Goal: Information Seeking & Learning: Learn about a topic

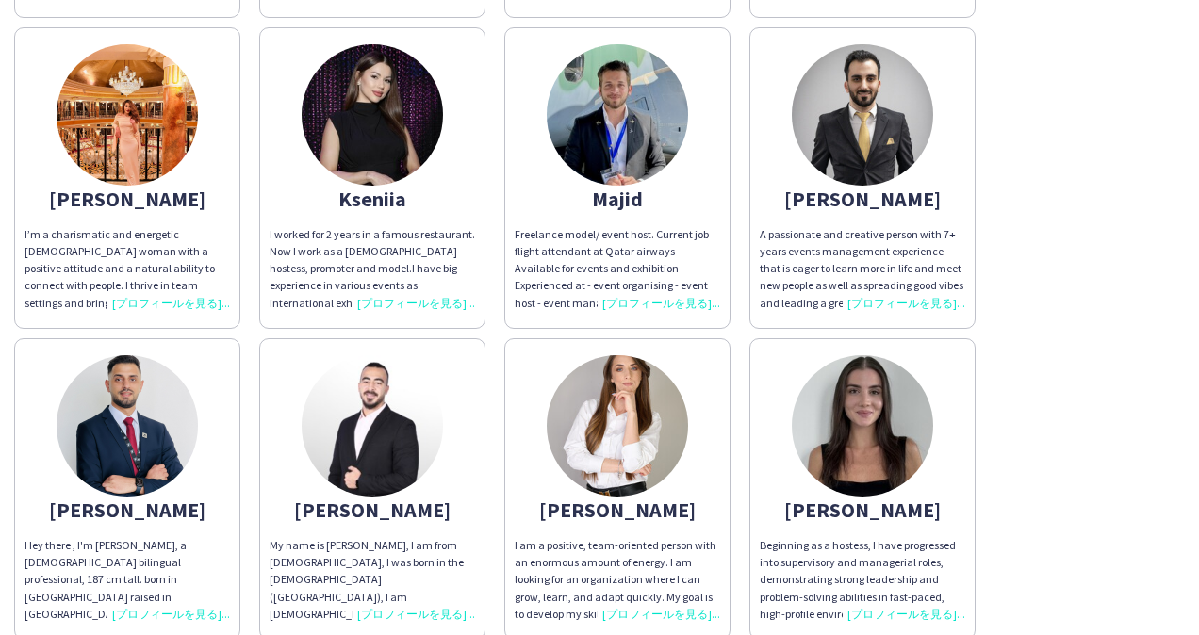
scroll to position [1226, 0]
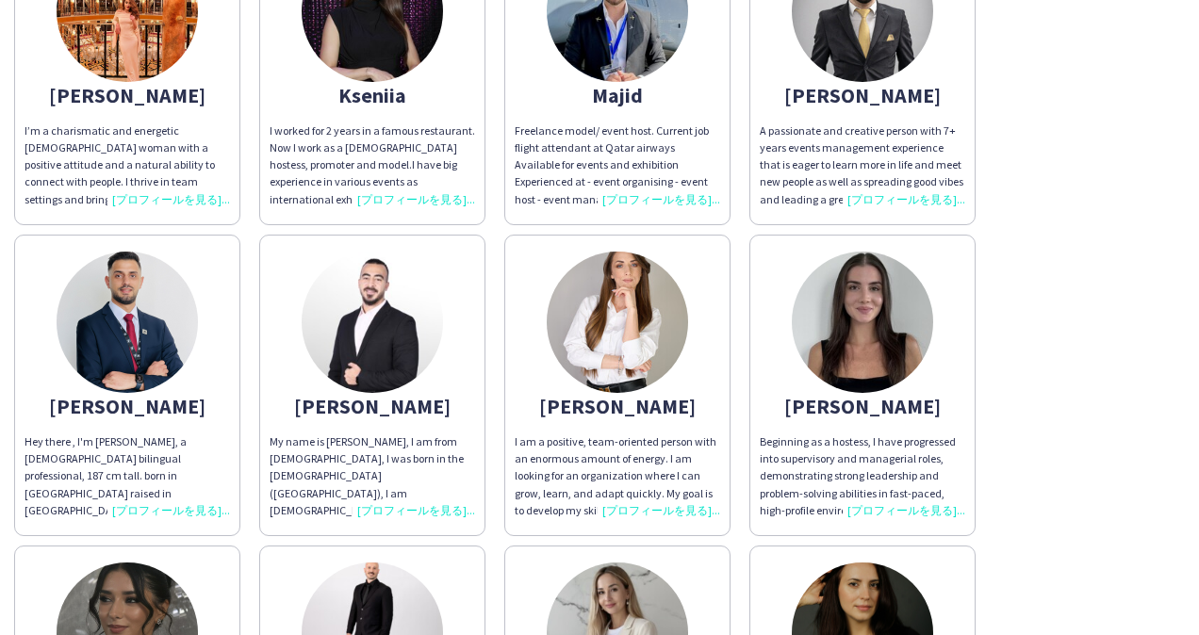
click at [1126, 310] on div "[PERSON_NAME] My name is [PERSON_NAME] , I’m [DEMOGRAPHIC_DATA] and I live in […" at bounding box center [599, 70] width 1171 height 2180
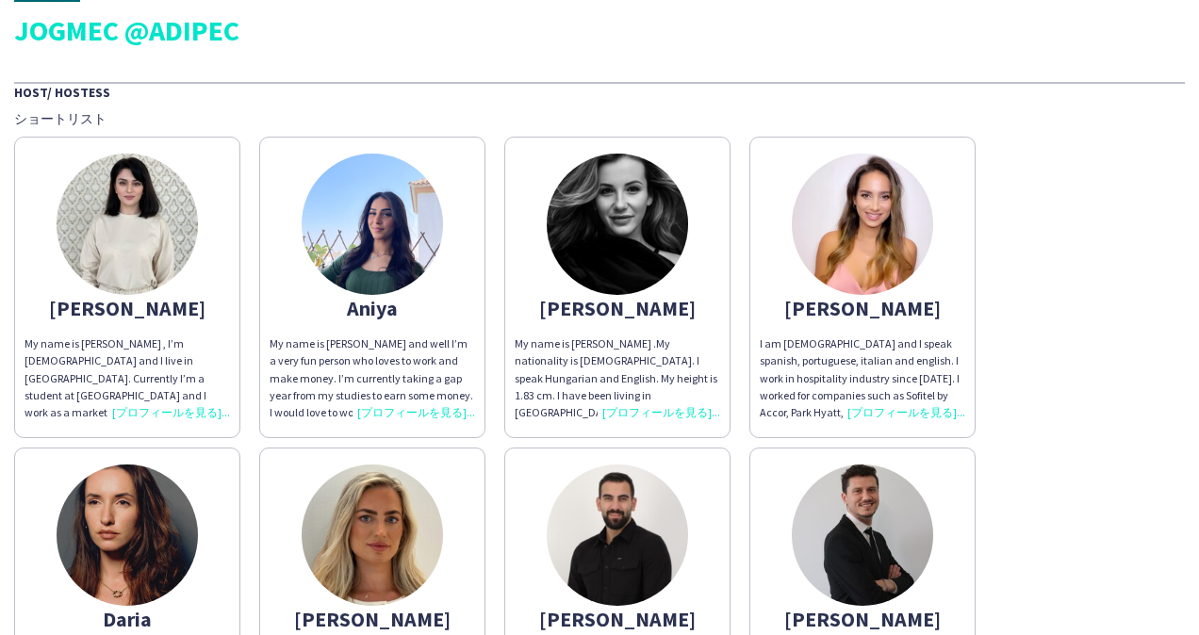
scroll to position [38, 0]
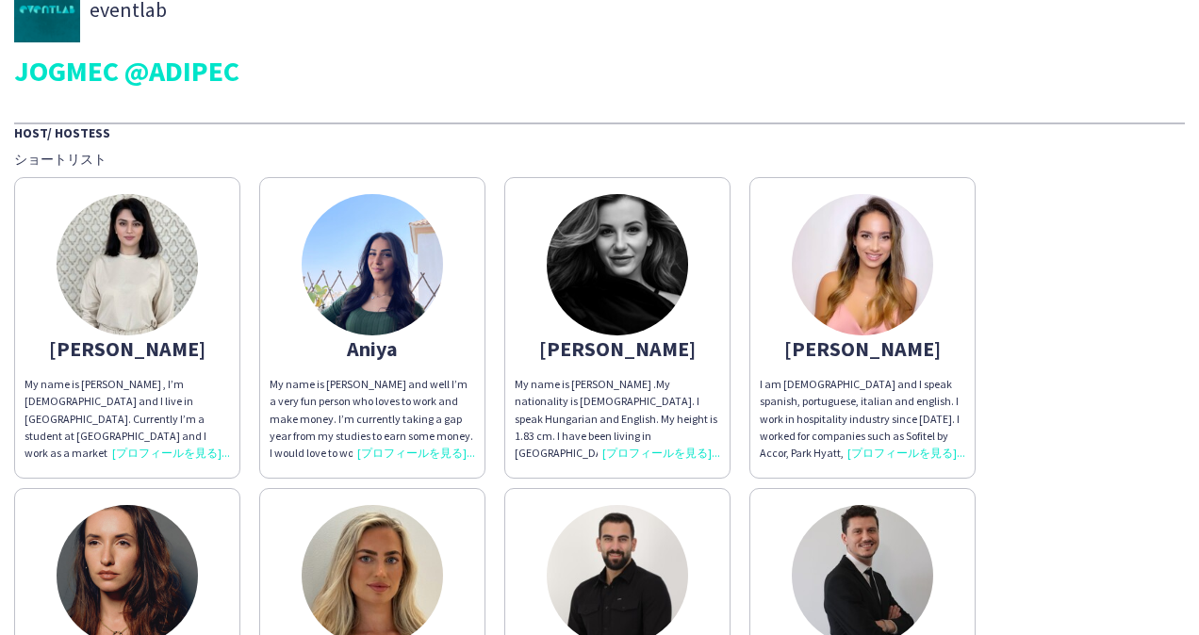
click at [166, 452] on div "My name is [PERSON_NAME] , I’m [DEMOGRAPHIC_DATA] and I live in [GEOGRAPHIC_DAT…" at bounding box center [128, 419] width 206 height 86
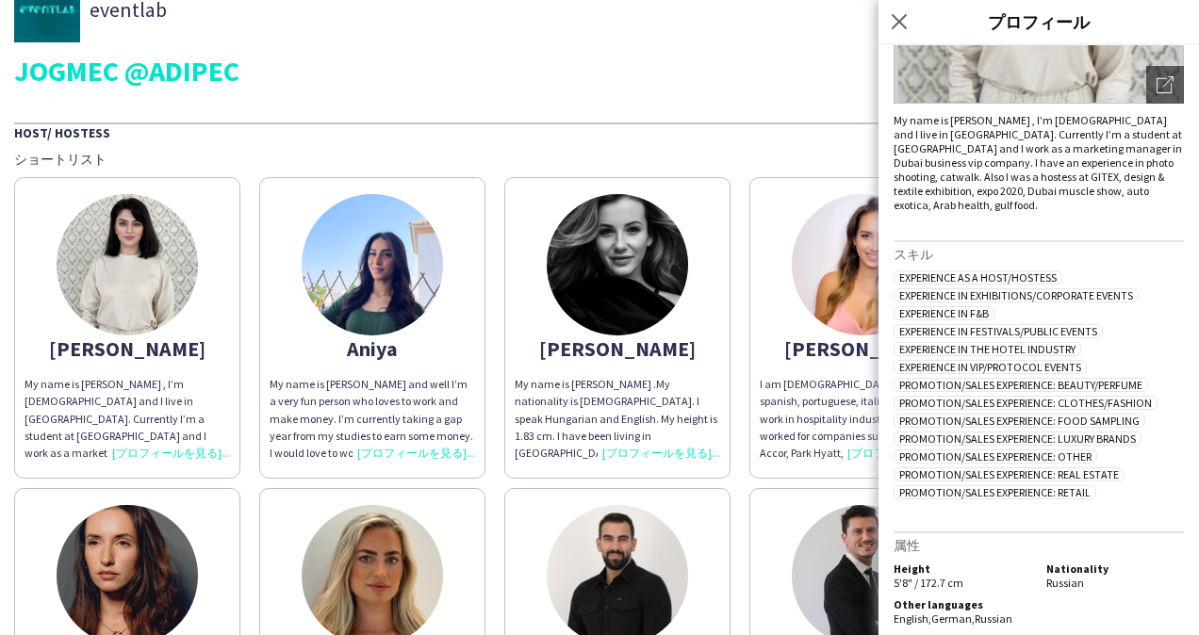
scroll to position [304, 0]
click at [705, 409] on div "My name is [PERSON_NAME] .My nationality is [DEMOGRAPHIC_DATA]. I speak Hungari…" at bounding box center [618, 419] width 206 height 86
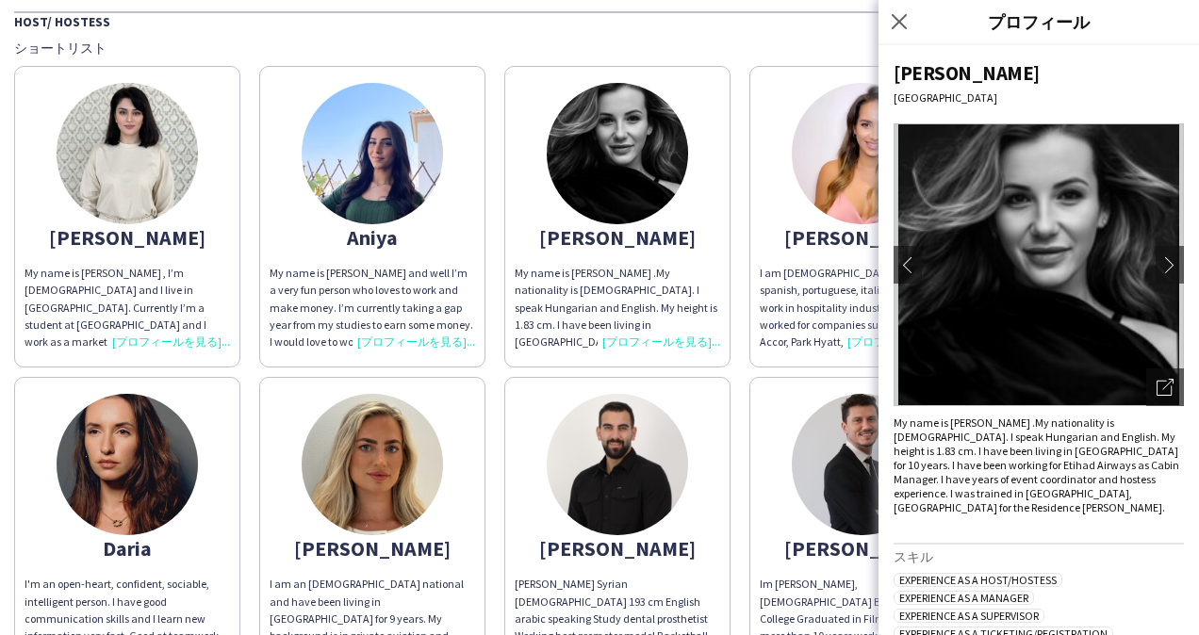
scroll to position [226, 0]
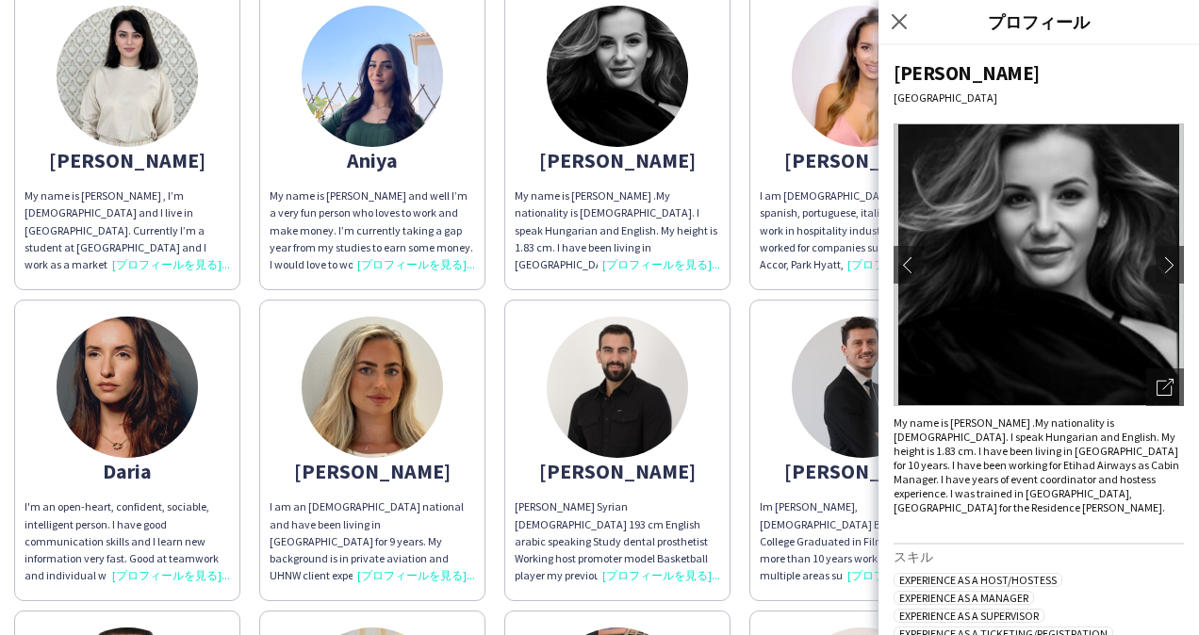
click at [892, 6] on div "ポップインを閉じる" at bounding box center [902, 21] width 47 height 43
click at [897, 18] on icon "ポップインを閉じる" at bounding box center [899, 21] width 18 height 18
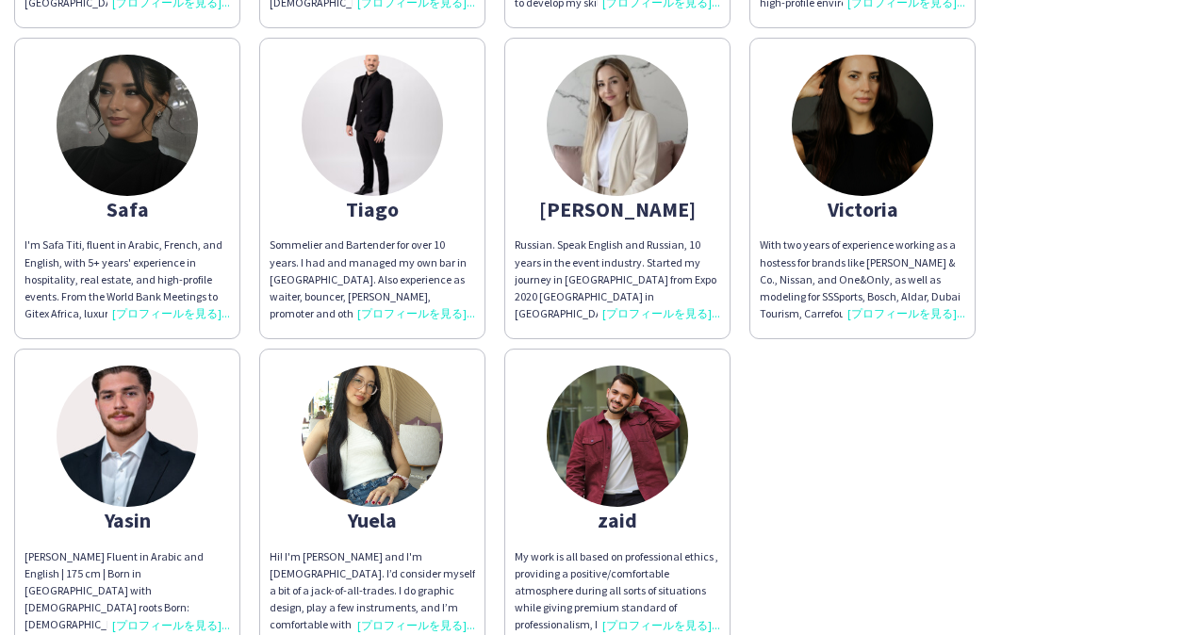
scroll to position [1735, 0]
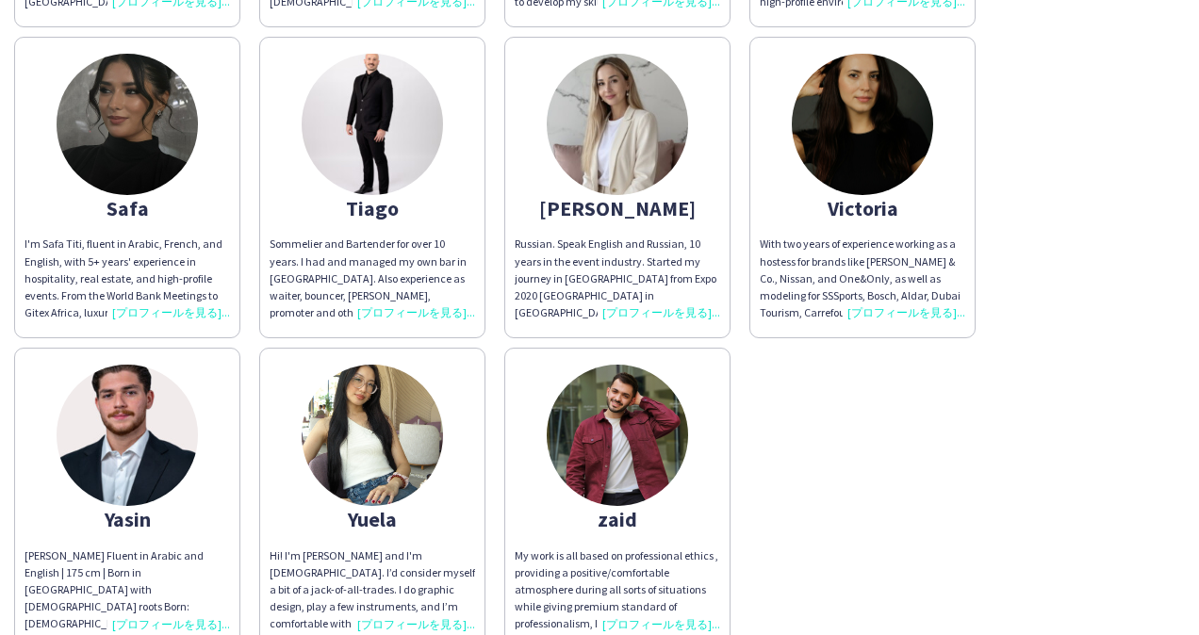
click at [173, 306] on div "I'm Safa Titi, fluent in Arabic, French, and English, with 5+ years' experience…" at bounding box center [128, 279] width 206 height 86
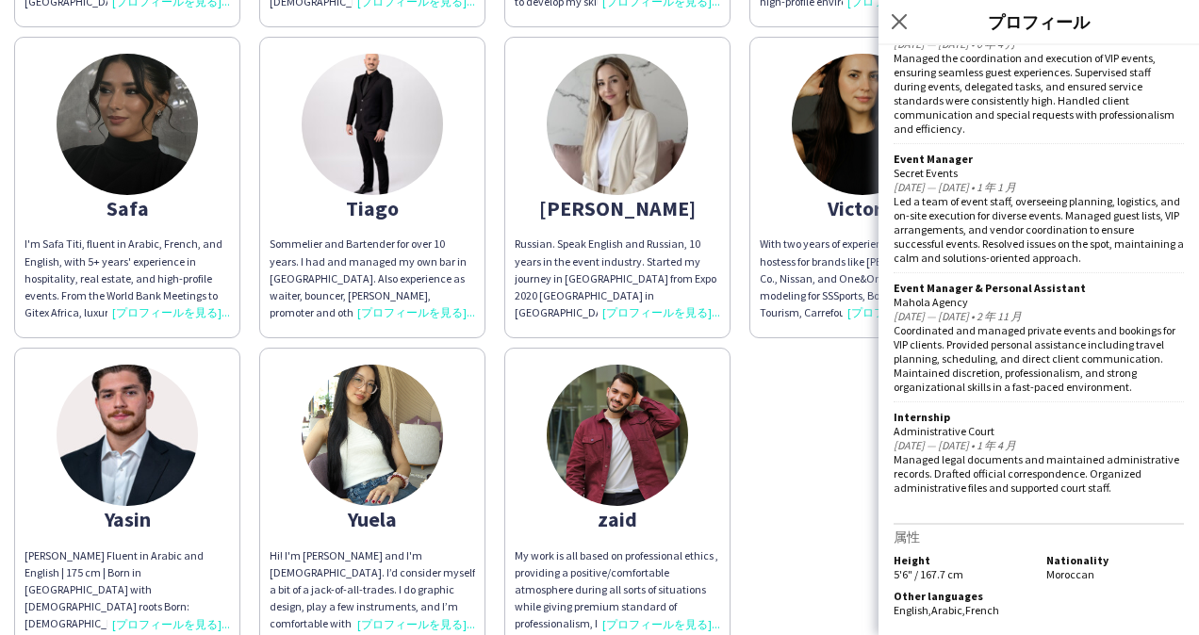
scroll to position [1074, 0]
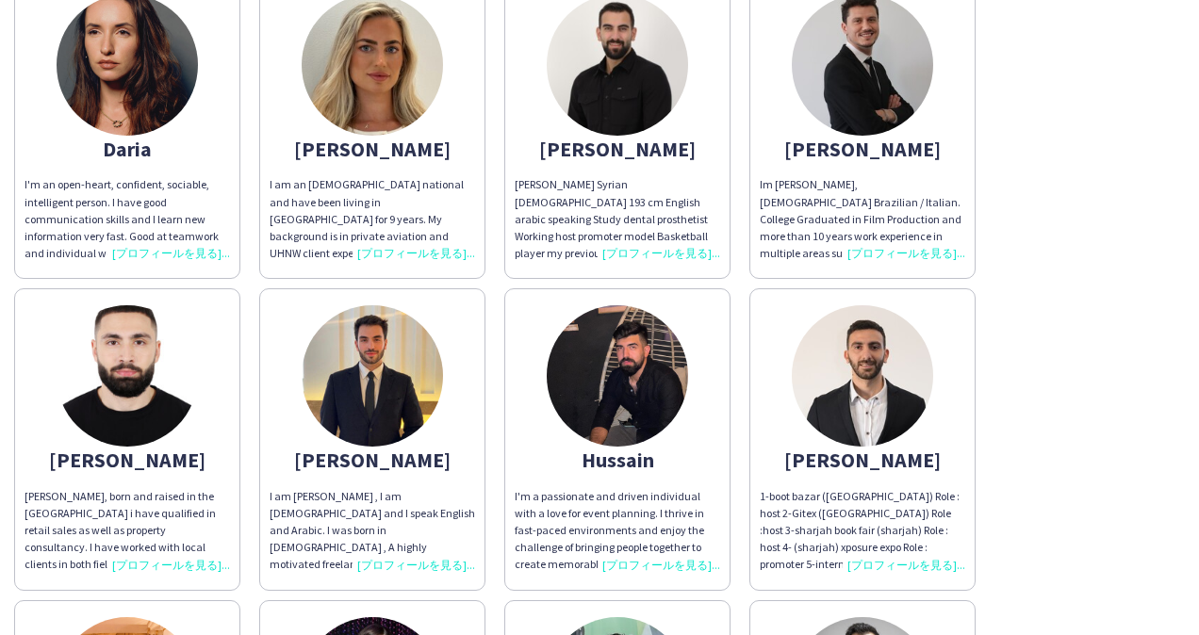
scroll to position [698, 0]
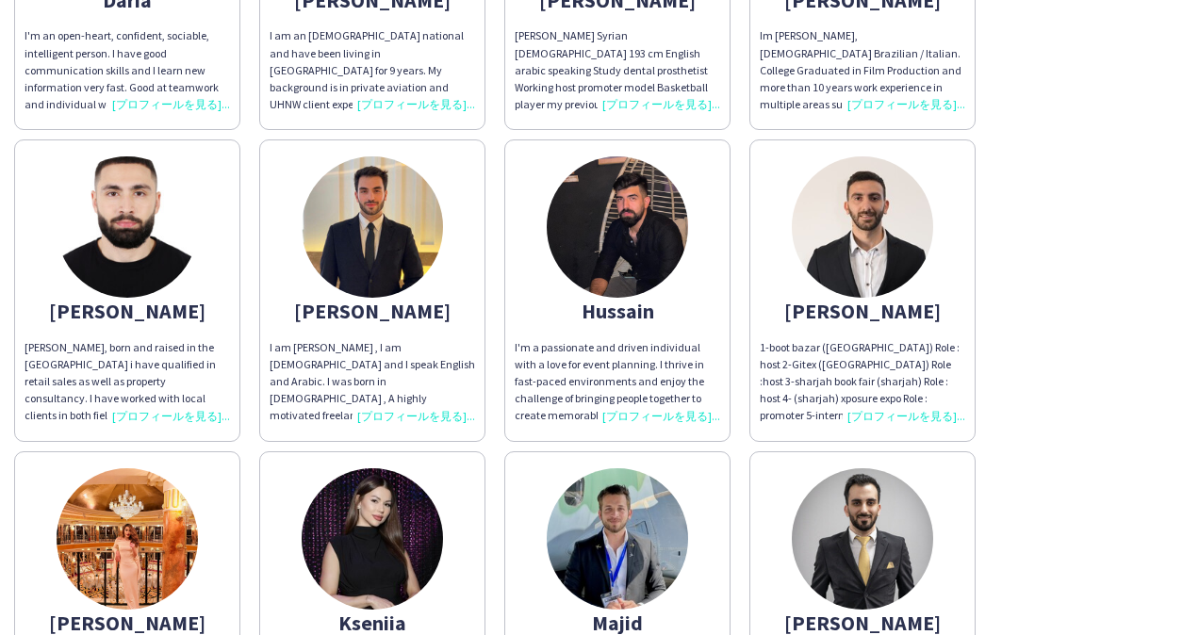
click at [928, 415] on div "1-boot bazar ([GEOGRAPHIC_DATA]) Role : host 2-Gitex ([GEOGRAPHIC_DATA]) Role :…" at bounding box center [863, 382] width 206 height 86
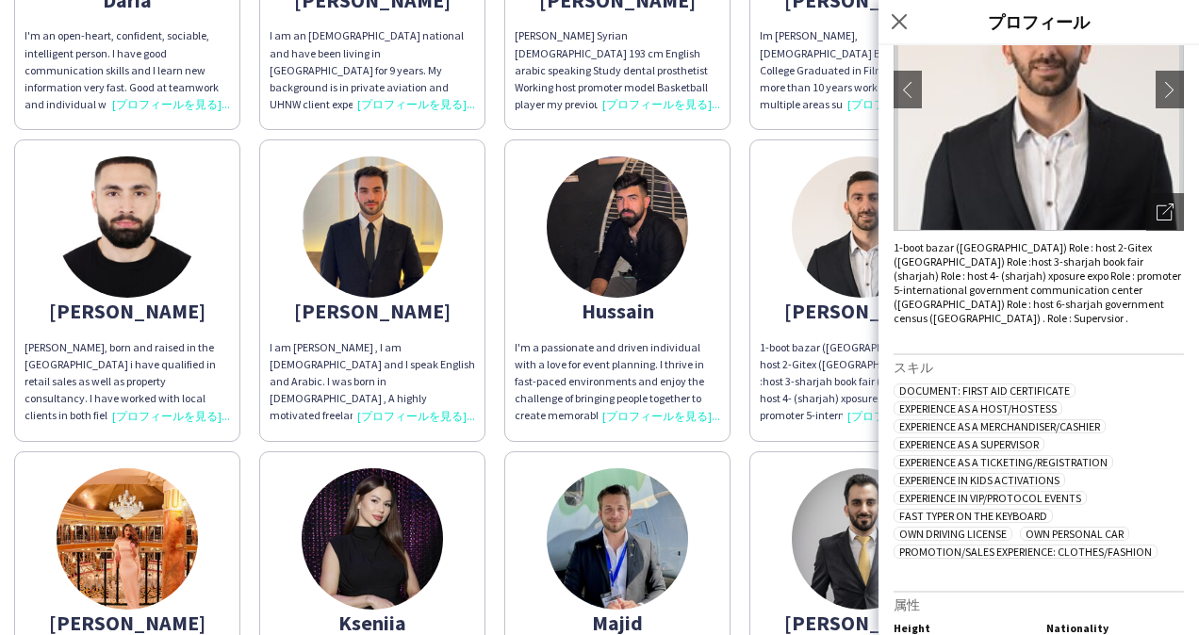
scroll to position [223, 0]
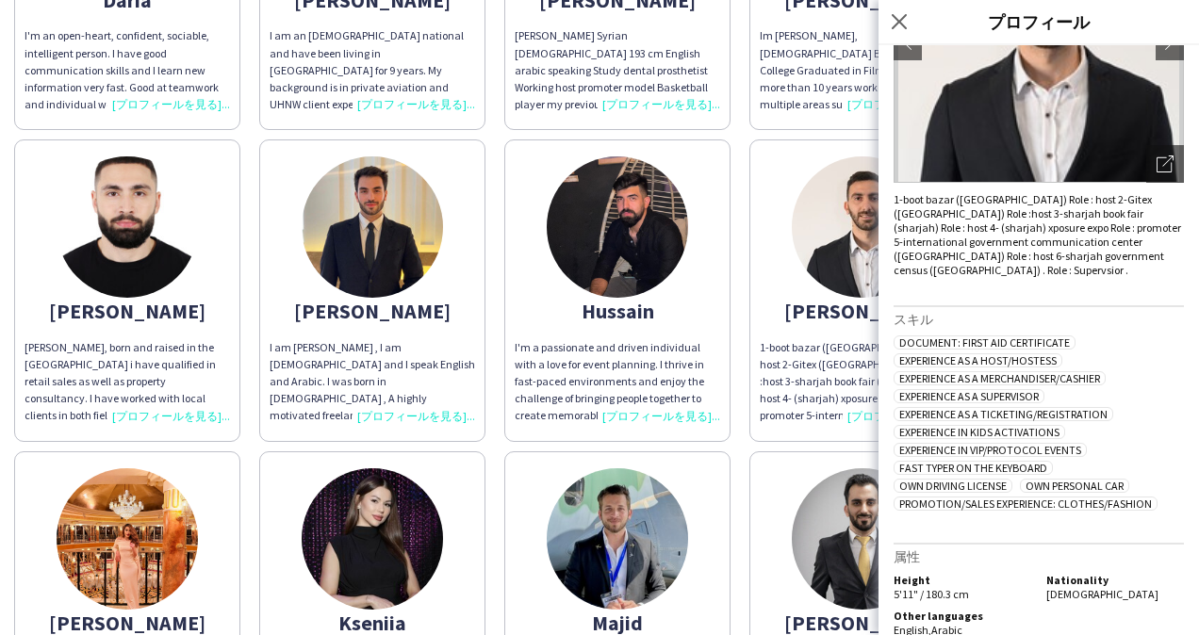
click at [804, 383] on div "1-boot bazar ([GEOGRAPHIC_DATA]) Role : host 2-Gitex ([GEOGRAPHIC_DATA]) Role :…" at bounding box center [863, 382] width 206 height 86
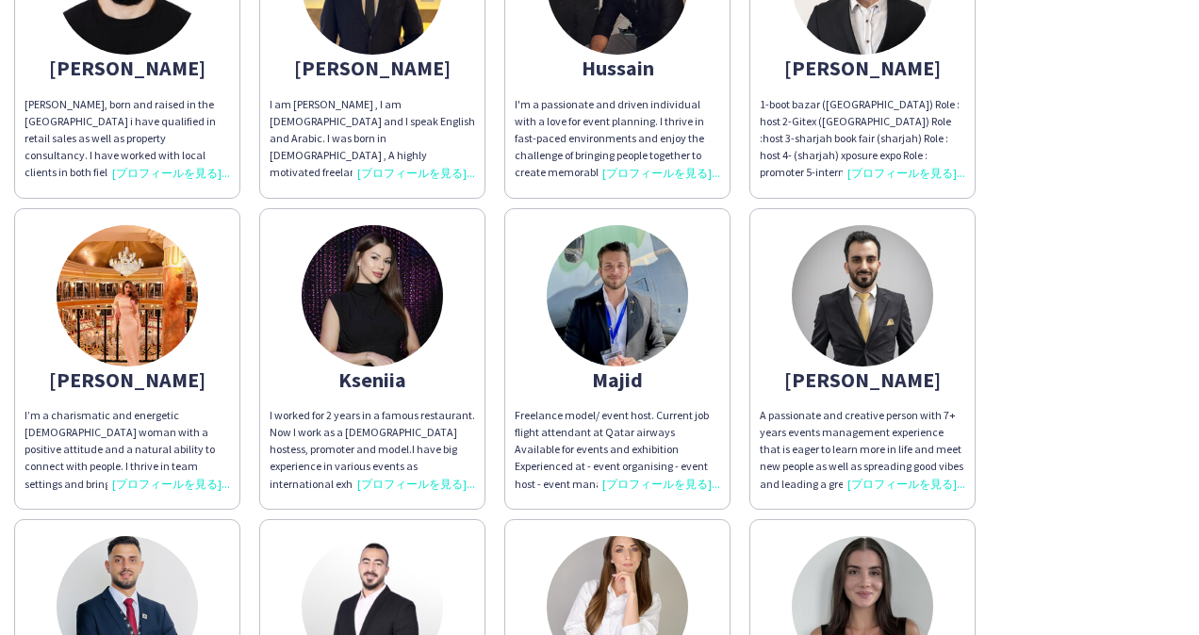
scroll to position [980, 0]
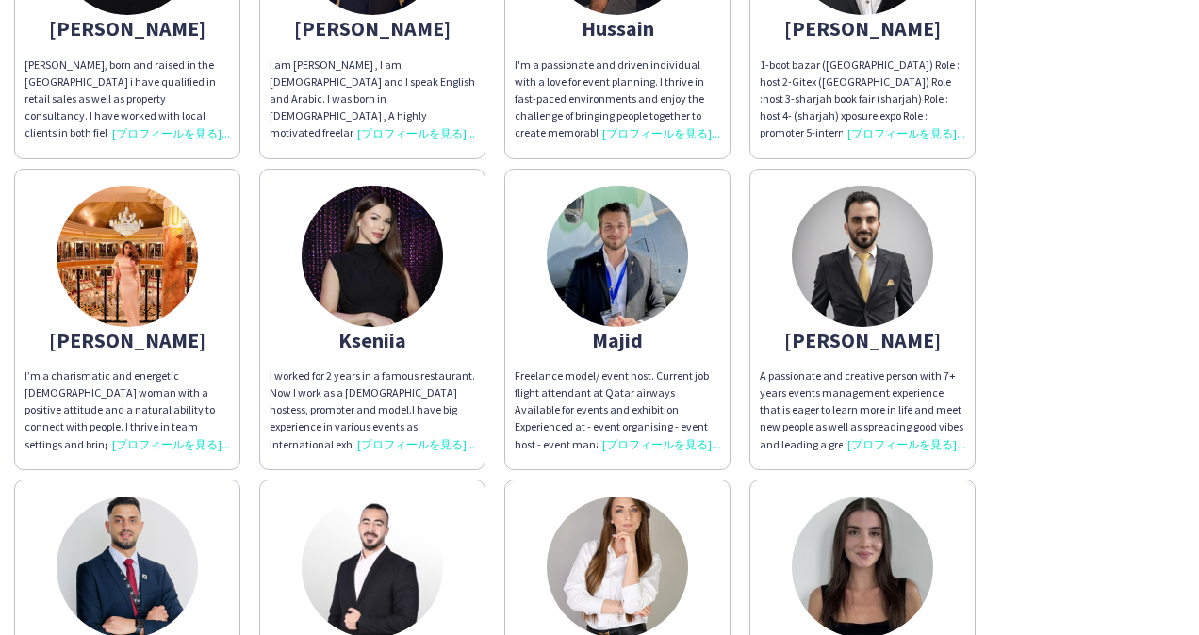
click at [901, 449] on div "A passionate and creative person with 7+ years events management experience tha…" at bounding box center [863, 411] width 206 height 86
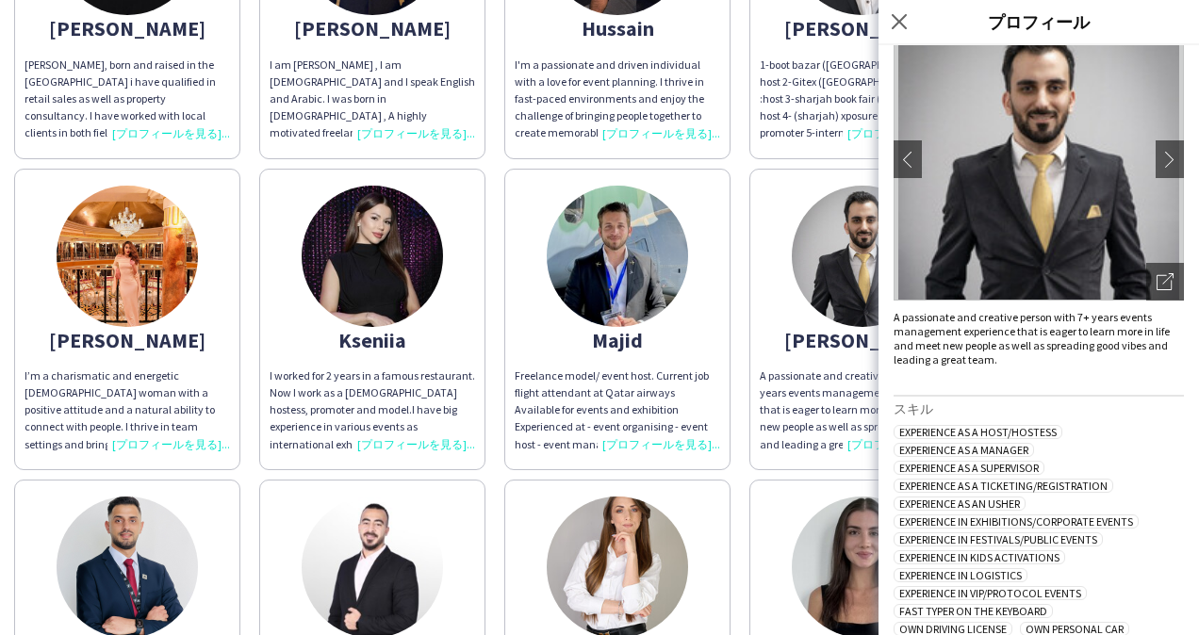
scroll to position [261, 0]
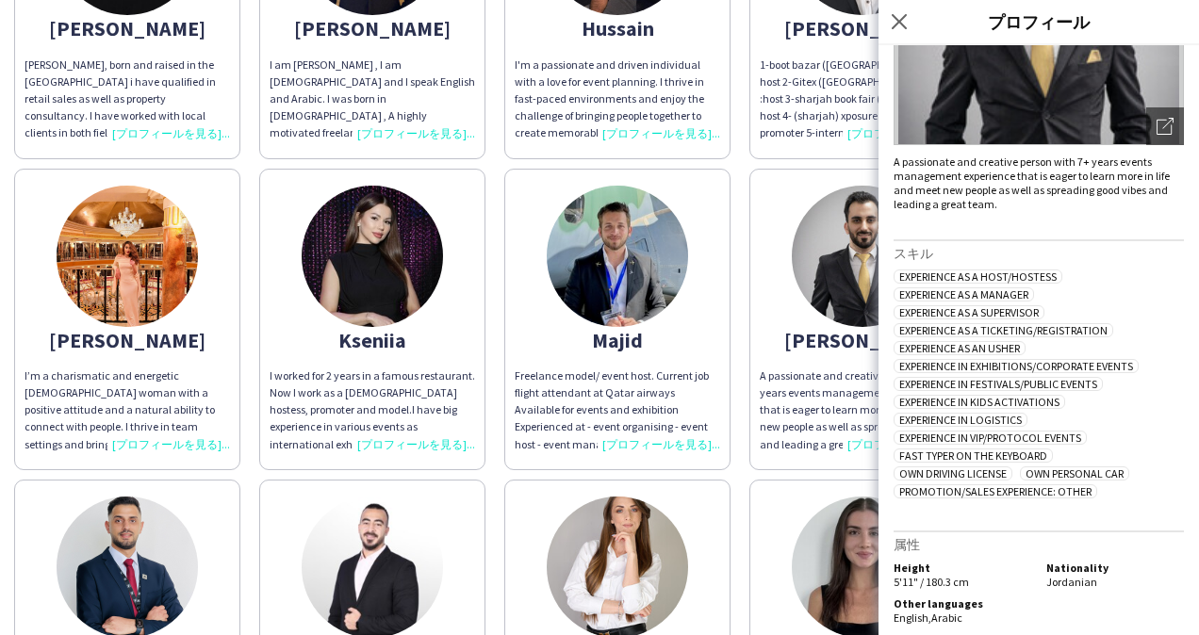
click at [699, 385] on div "Freelance model/ event host. Current job flight attendant at Qatar airways Avai…" at bounding box center [618, 411] width 206 height 86
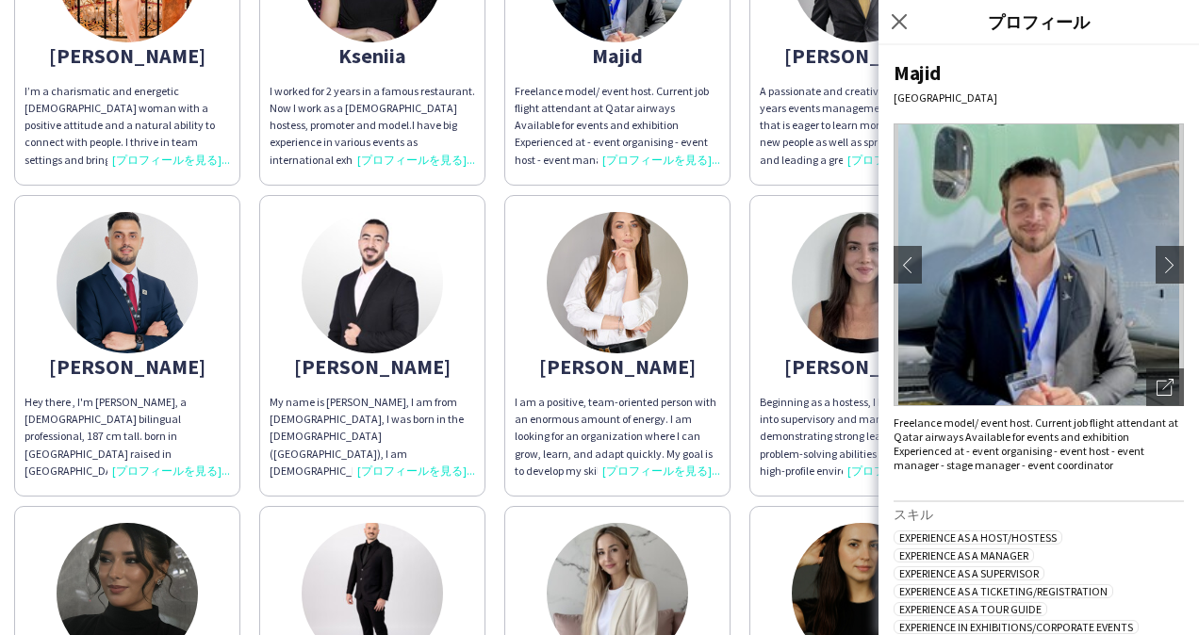
scroll to position [1358, 0]
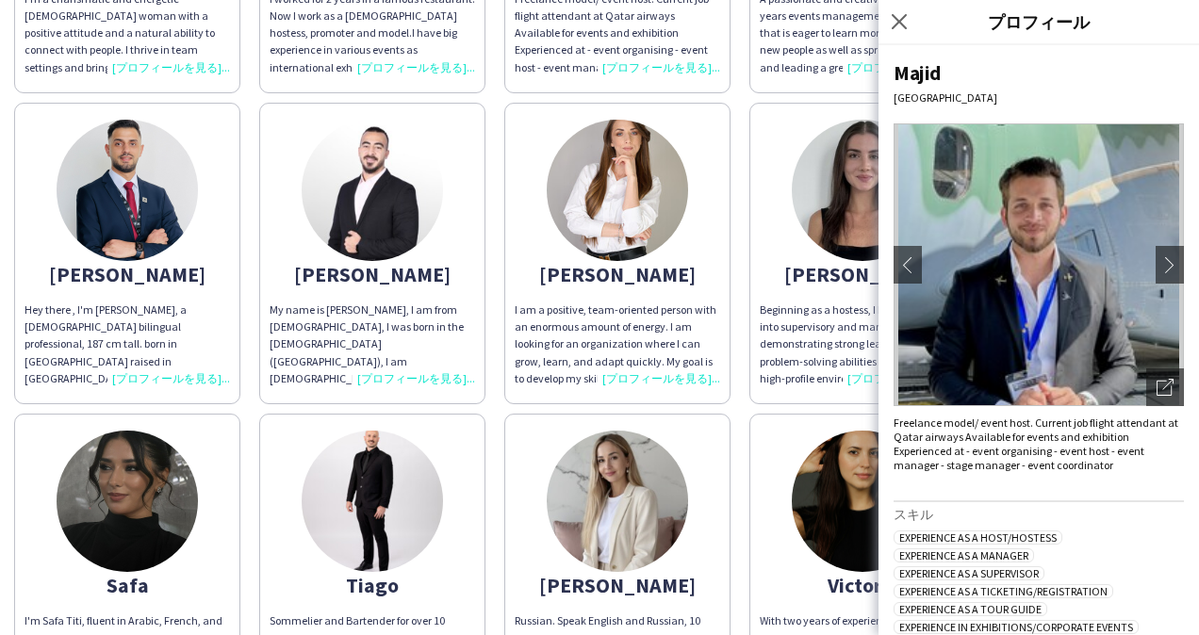
click at [675, 379] on div "I am a positive, team-oriented person with an enormous amount of energy. I am l…" at bounding box center [618, 345] width 206 height 86
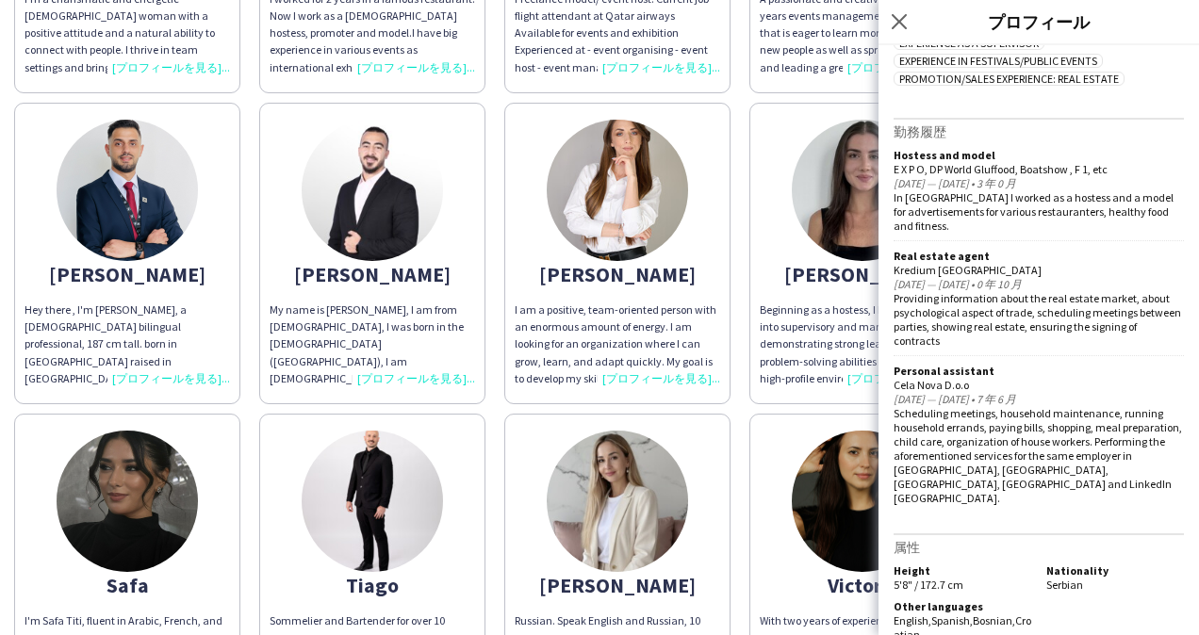
scroll to position [552, 0]
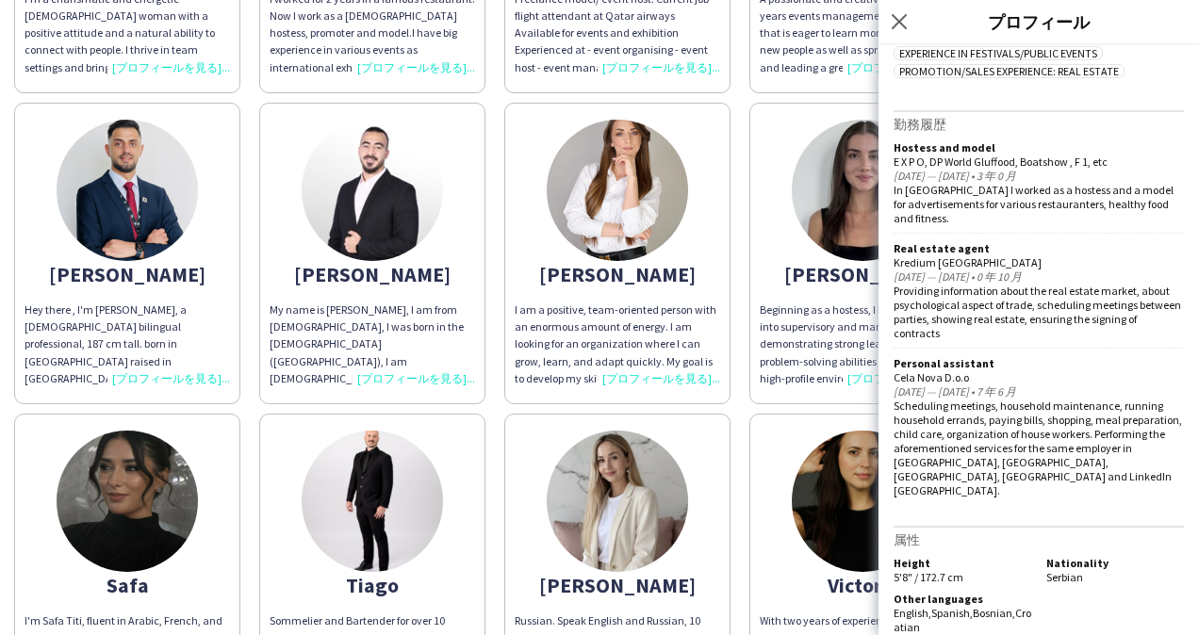
click at [792, 384] on div "Beginning as a hostess, I have progressed into supervisory and managerial roles…" at bounding box center [863, 345] width 206 height 86
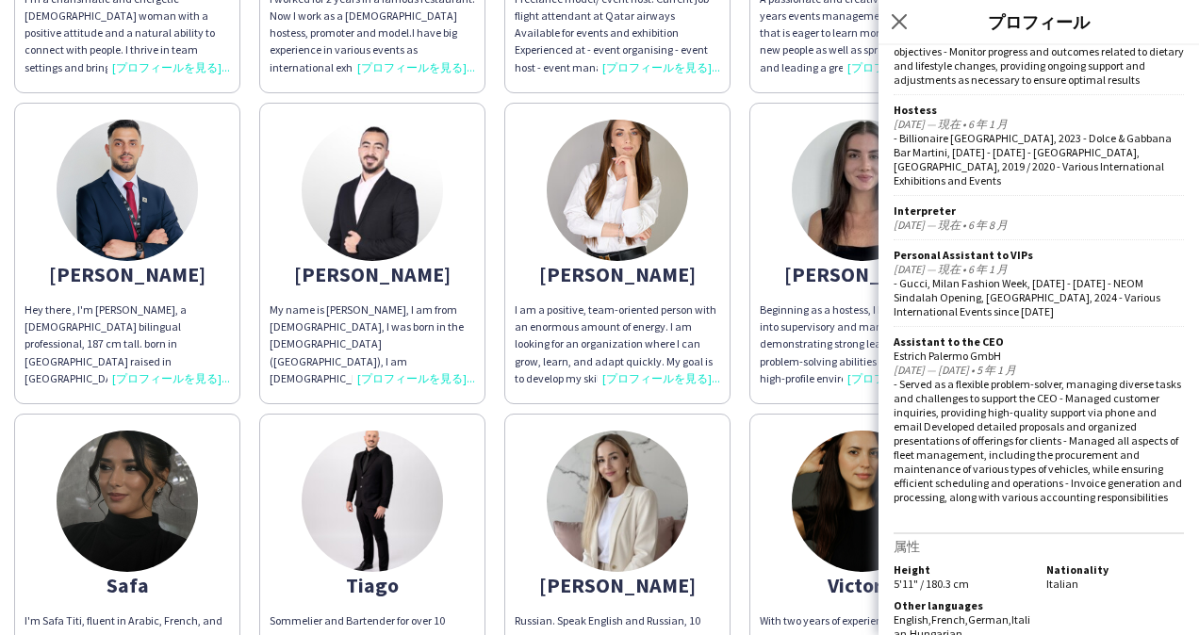
scroll to position [1154, 0]
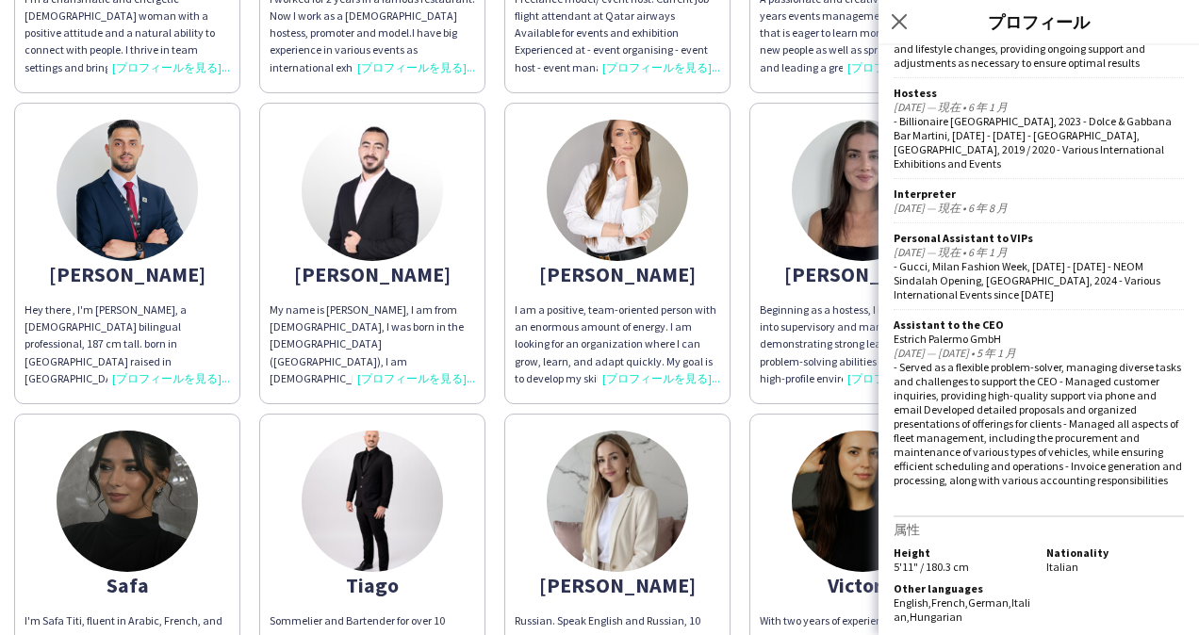
click at [786, 353] on div "Beginning as a hostess, I have progressed into supervisory and managerial roles…" at bounding box center [863, 345] width 206 height 86
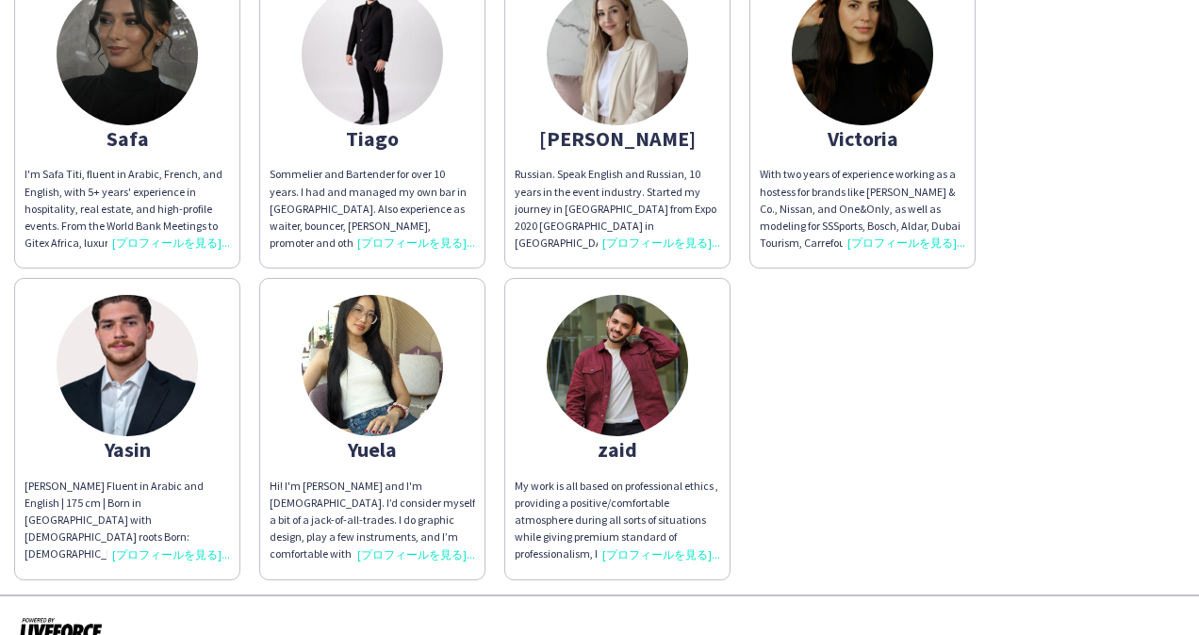
scroll to position [1821, 0]
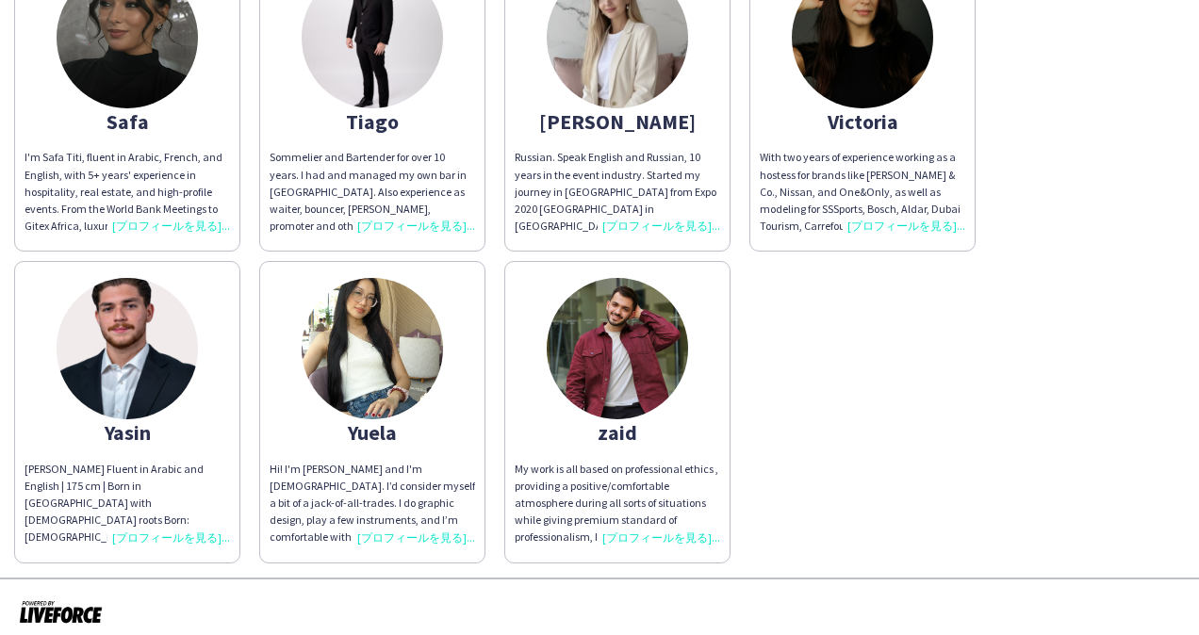
click at [173, 217] on div "I'm Safa Titi, fluent in Arabic, French, and English, with 5+ years' experience…" at bounding box center [128, 192] width 206 height 86
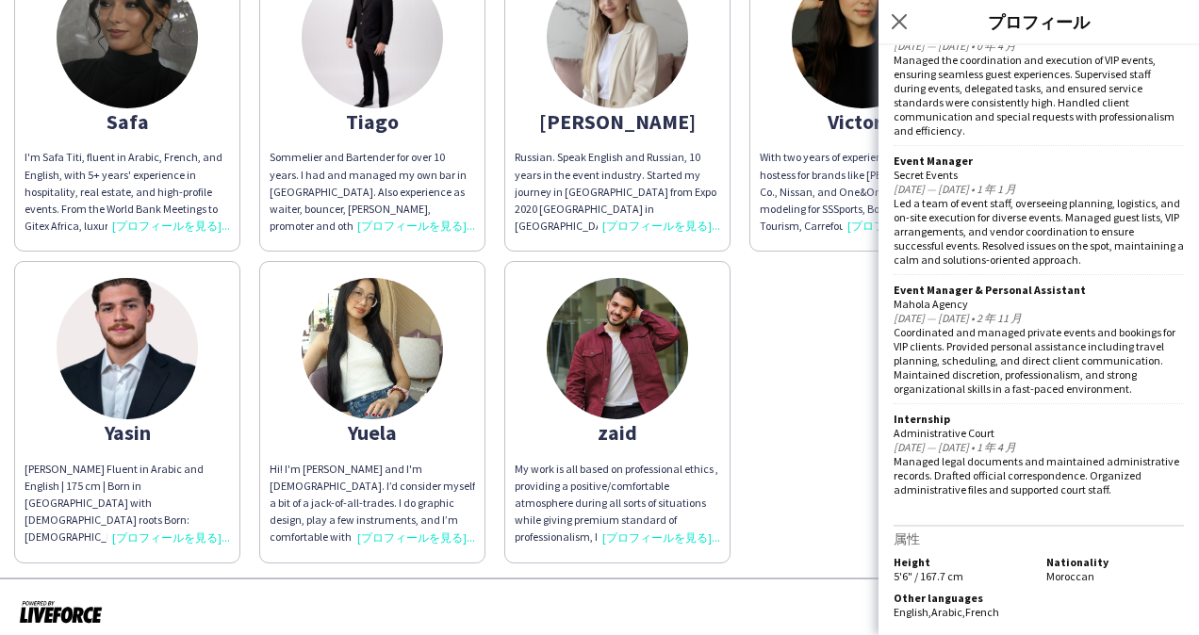
scroll to position [1074, 0]
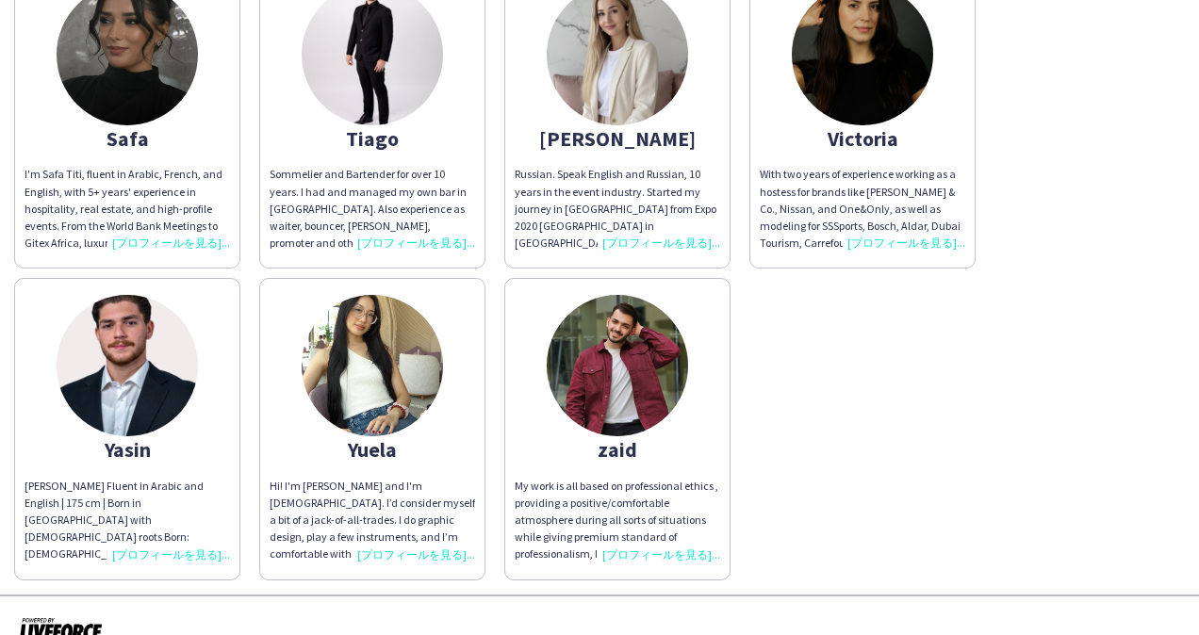
scroll to position [1829, 0]
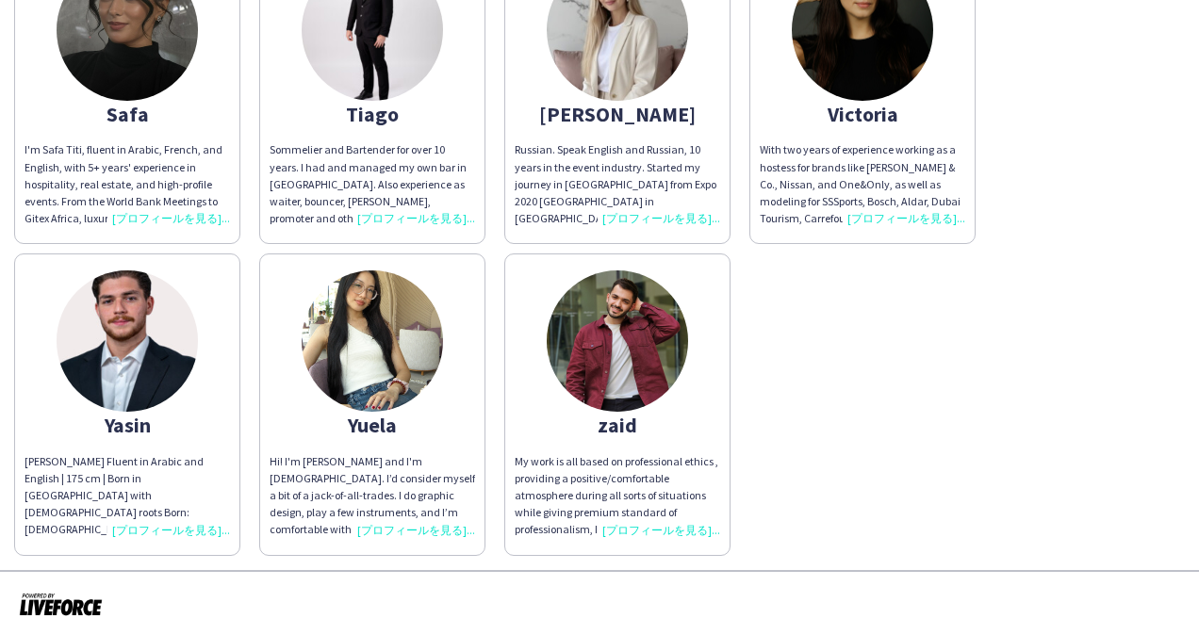
click at [645, 522] on div "My work is all based on professional ethics , providing a positive/comfortable …" at bounding box center [618, 496] width 206 height 86
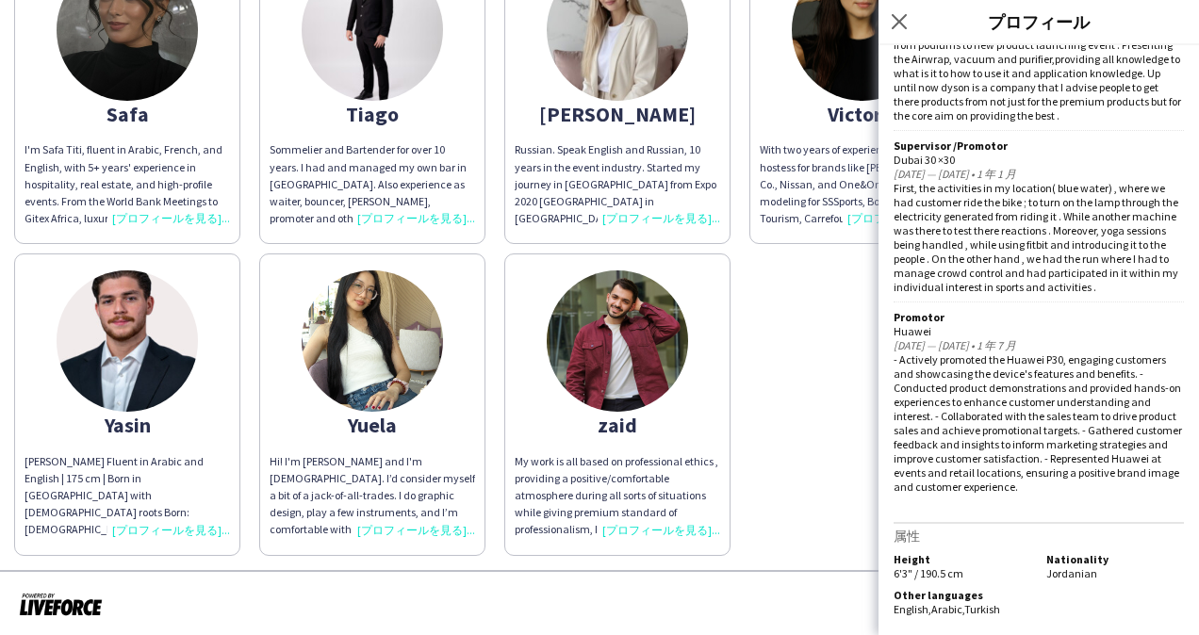
scroll to position [1720, 0]
click at [907, 25] on icon "ポップインを閉じる" at bounding box center [899, 21] width 18 height 18
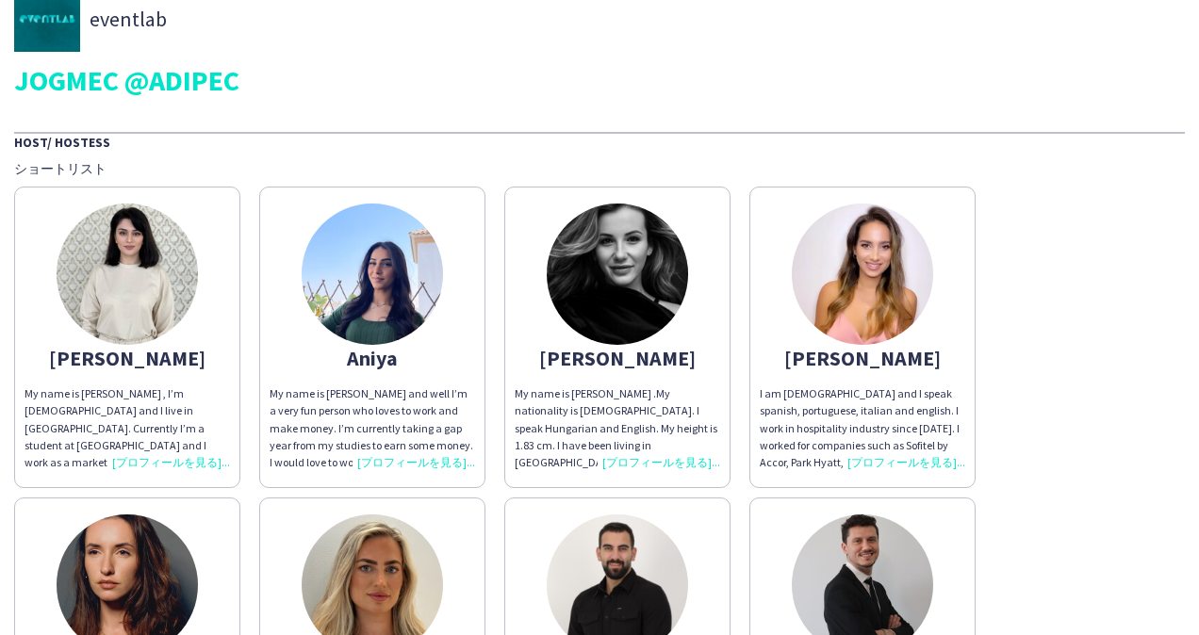
scroll to position [0, 0]
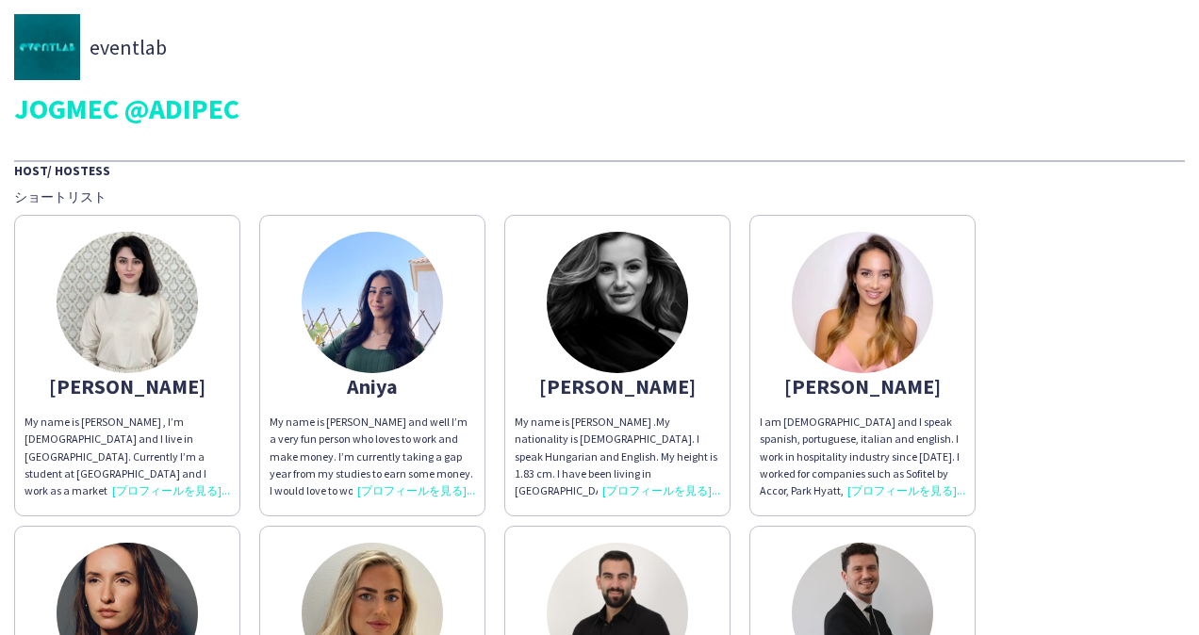
click at [871, 299] on img at bounding box center [862, 302] width 141 height 141
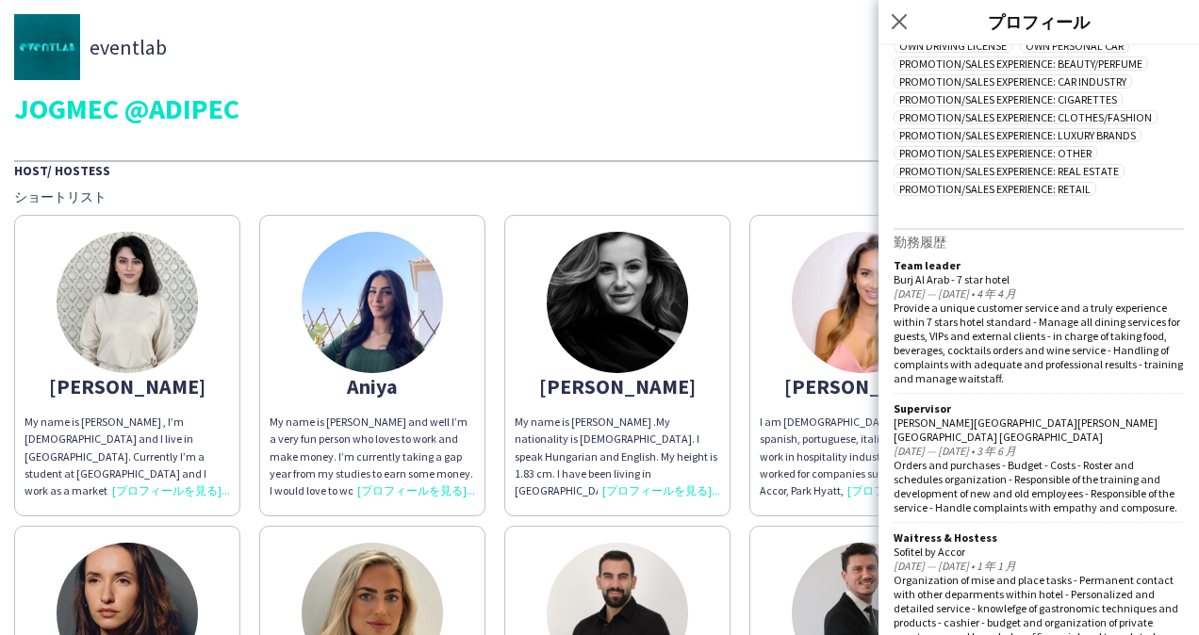
scroll to position [847, 0]
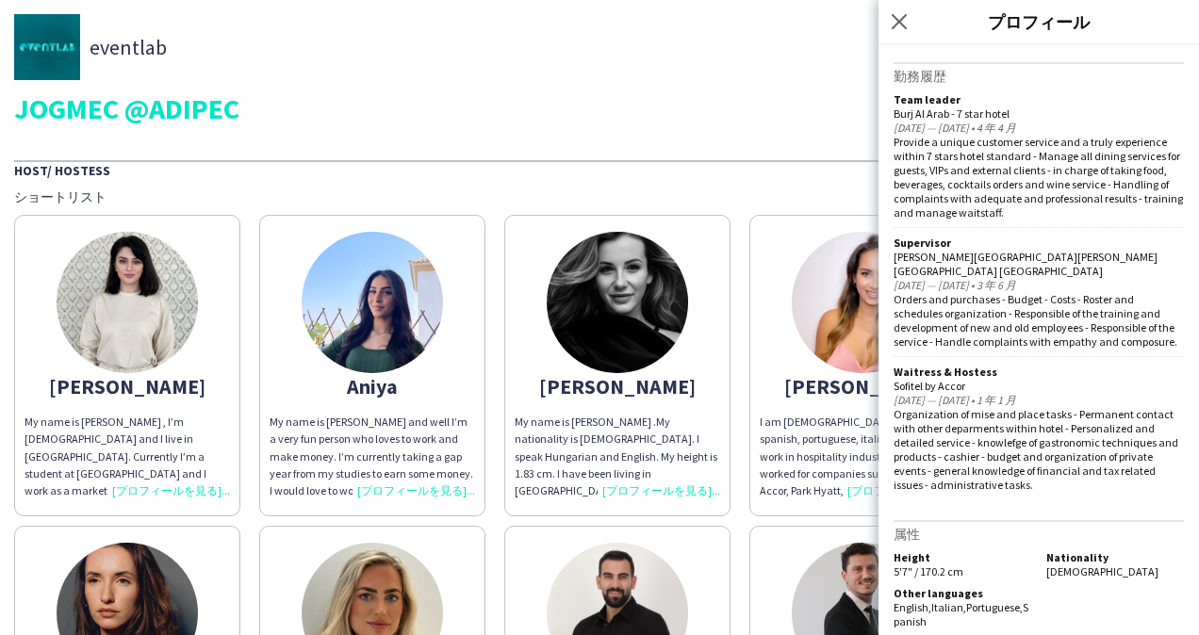
click at [637, 386] on div "[PERSON_NAME]" at bounding box center [618, 386] width 206 height 17
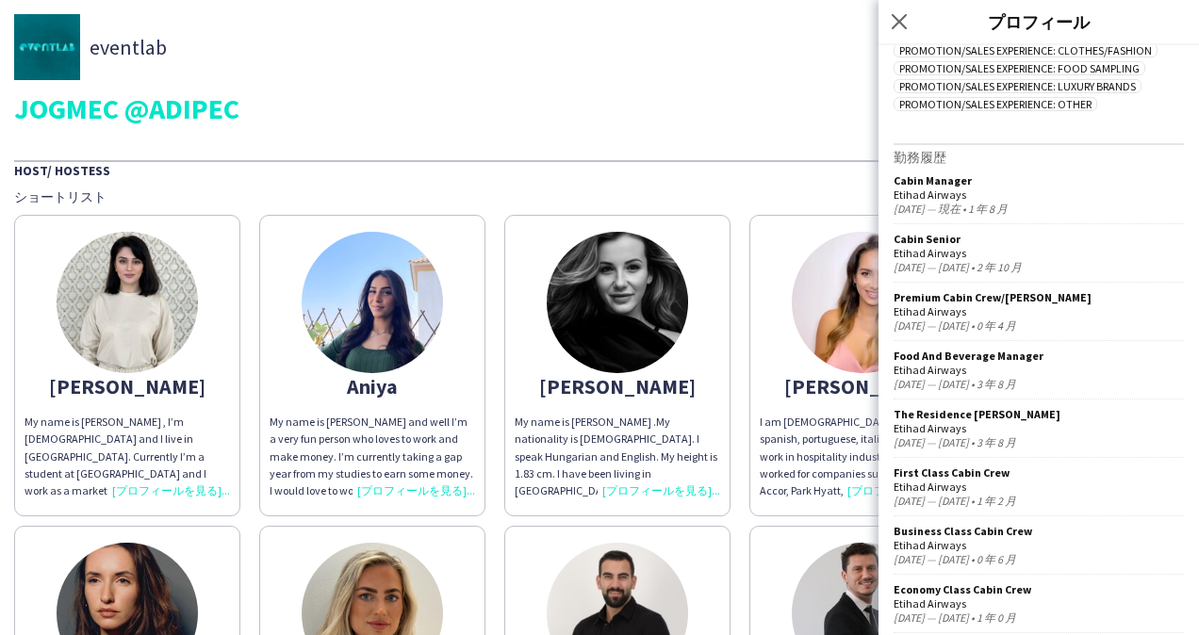
scroll to position [1000, 0]
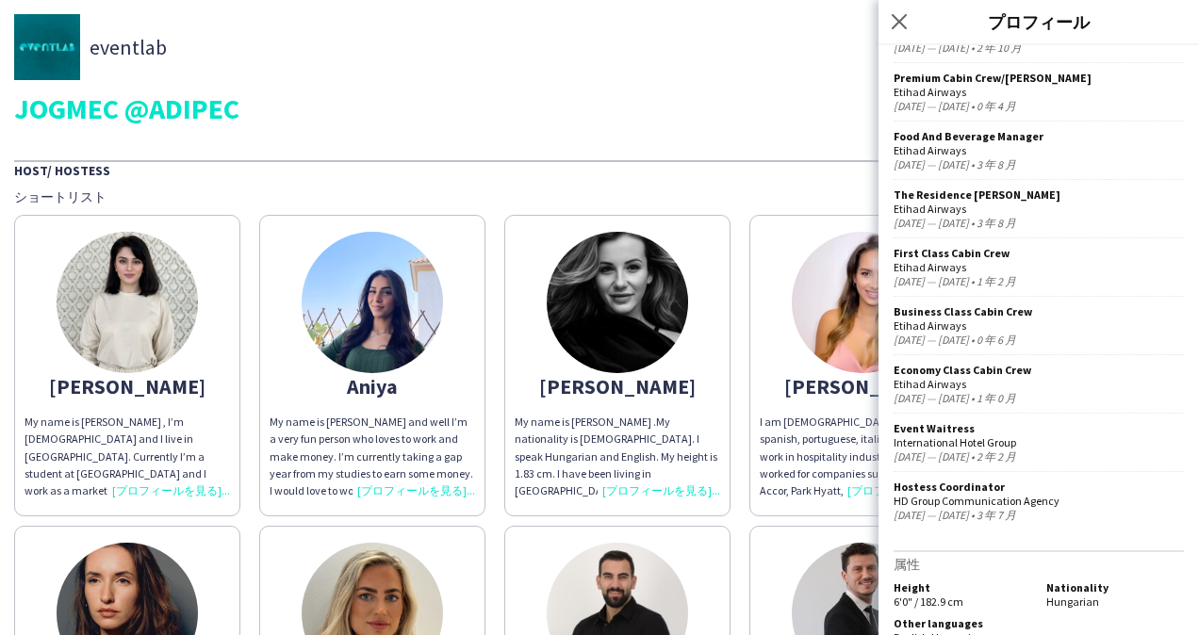
click at [363, 391] on div "Aniya" at bounding box center [373, 386] width 206 height 17
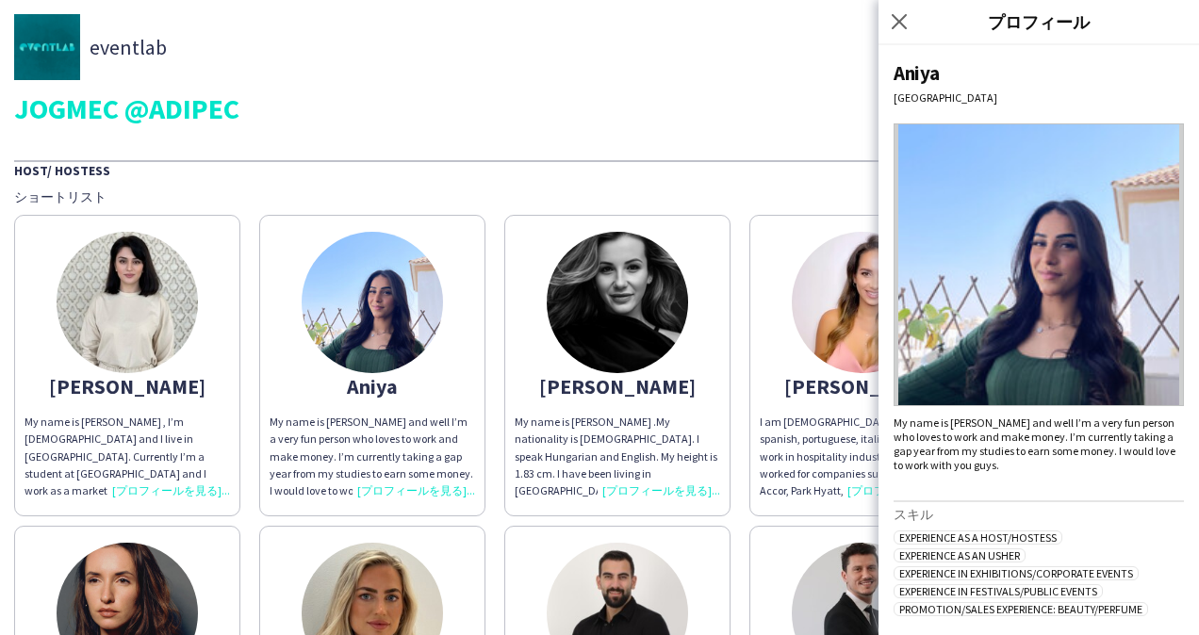
scroll to position [123, 0]
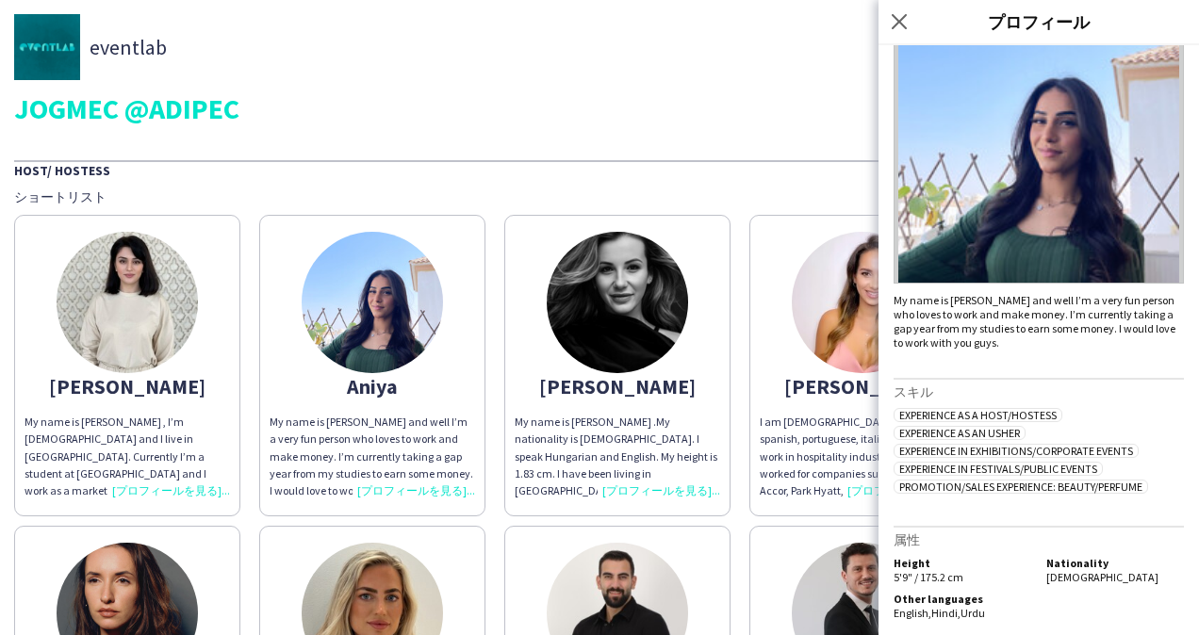
click at [158, 395] on app-share-pages-crew-card "[PERSON_NAME] My name is [PERSON_NAME] , I’m [DEMOGRAPHIC_DATA] and I live in […" at bounding box center [127, 366] width 226 height 302
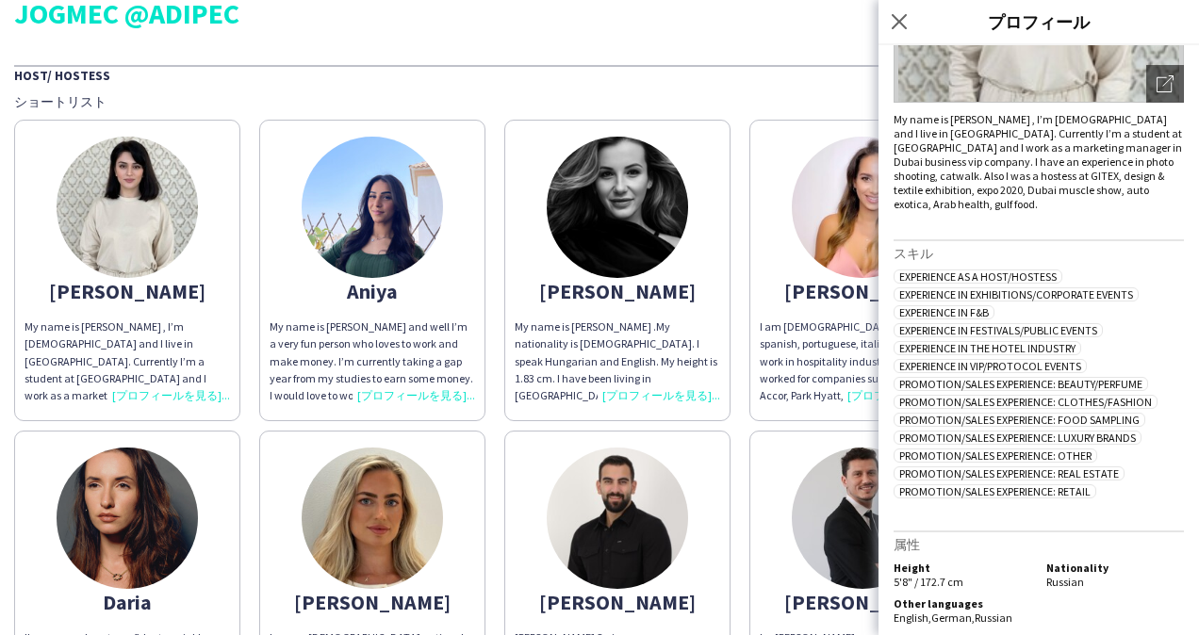
scroll to position [189, 0]
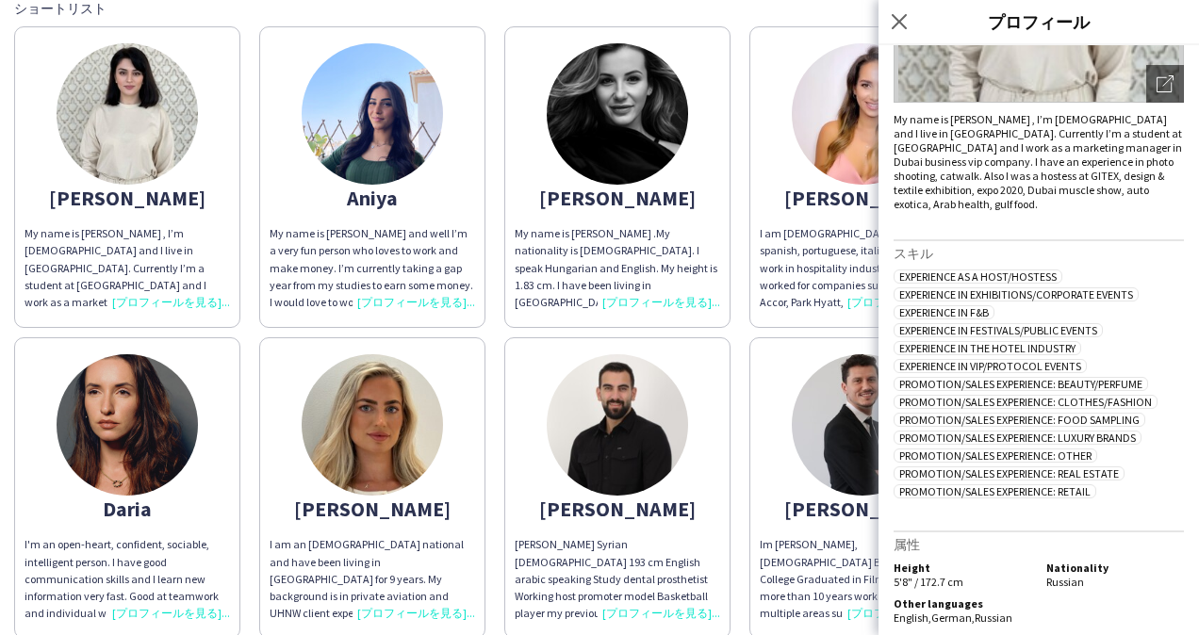
click at [136, 457] on img at bounding box center [127, 424] width 141 height 141
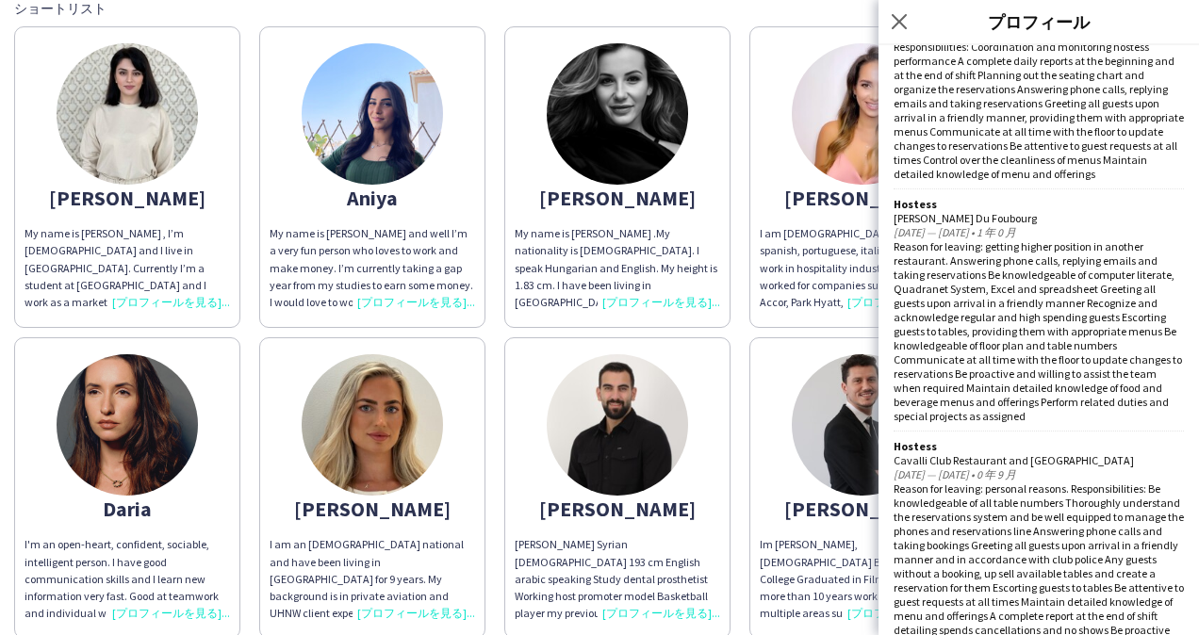
scroll to position [1724, 0]
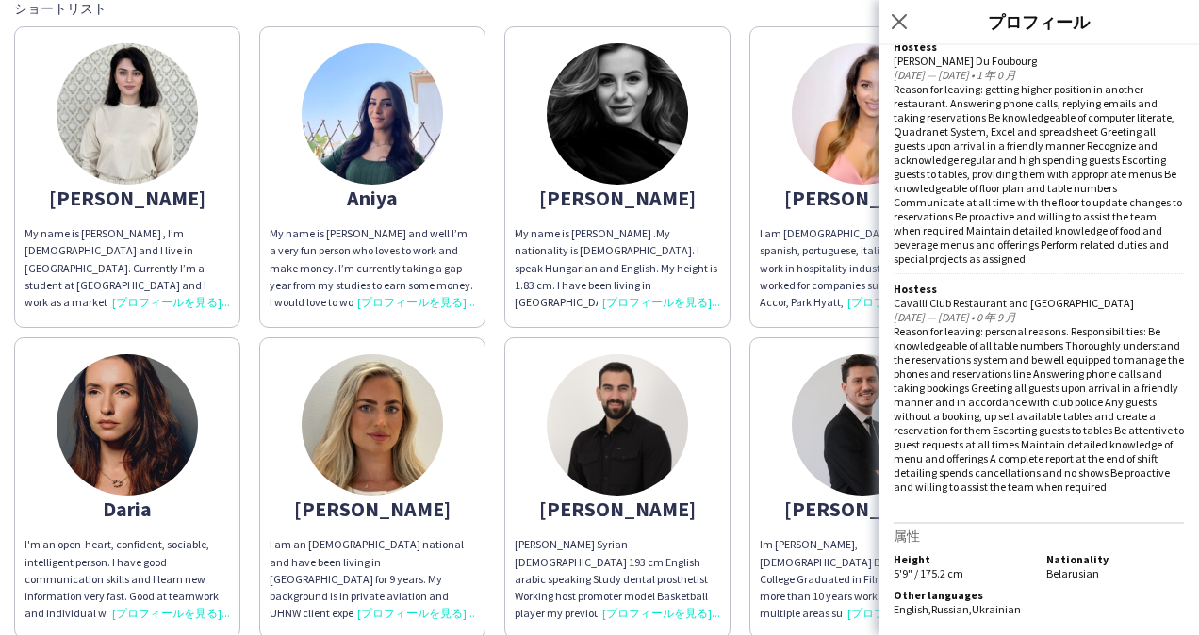
click at [350, 524] on app-share-pages-crew-card "[PERSON_NAME] I am an [DEMOGRAPHIC_DATA] national and have been living in [GEOG…" at bounding box center [372, 488] width 226 height 302
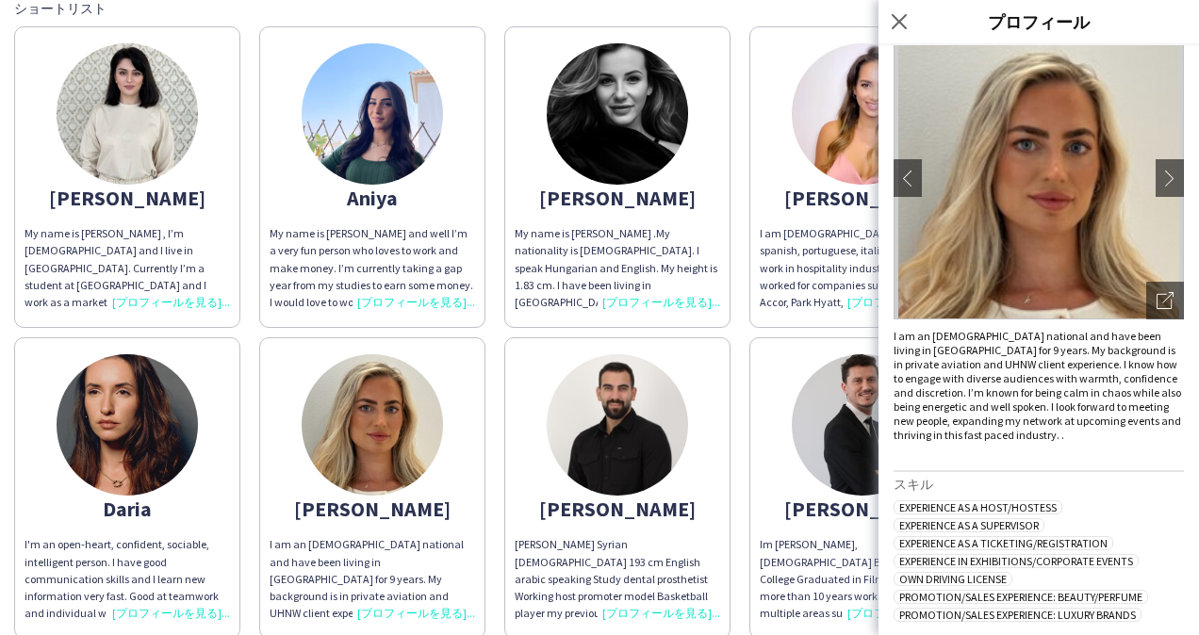
scroll to position [214, 0]
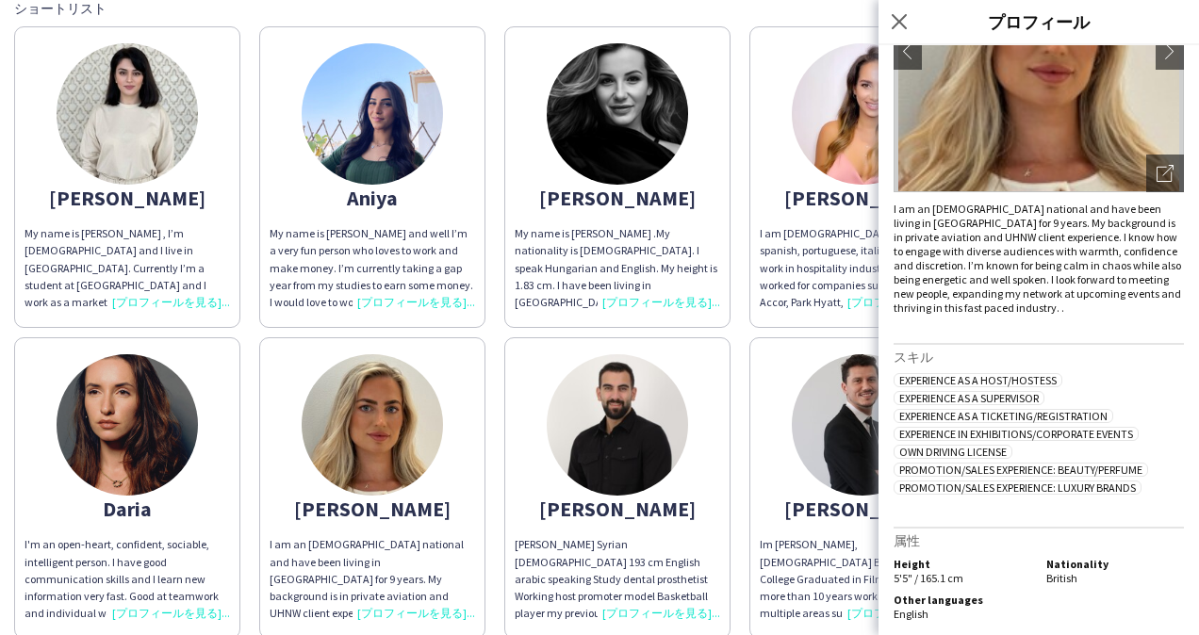
click at [656, 469] on img at bounding box center [617, 424] width 141 height 141
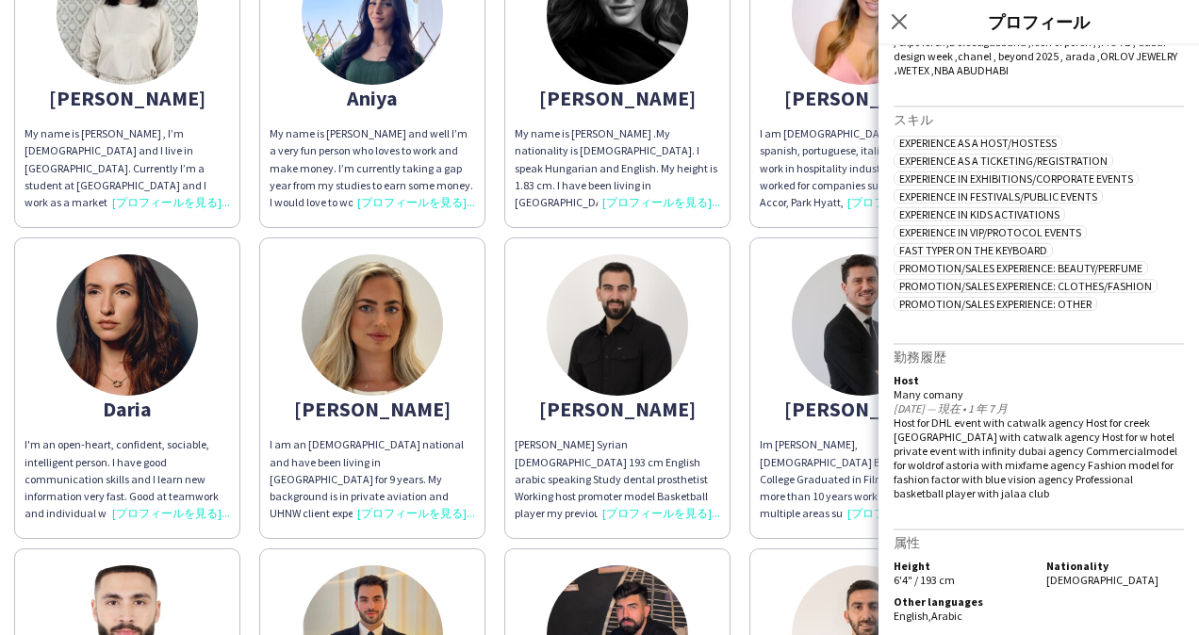
scroll to position [471, 0]
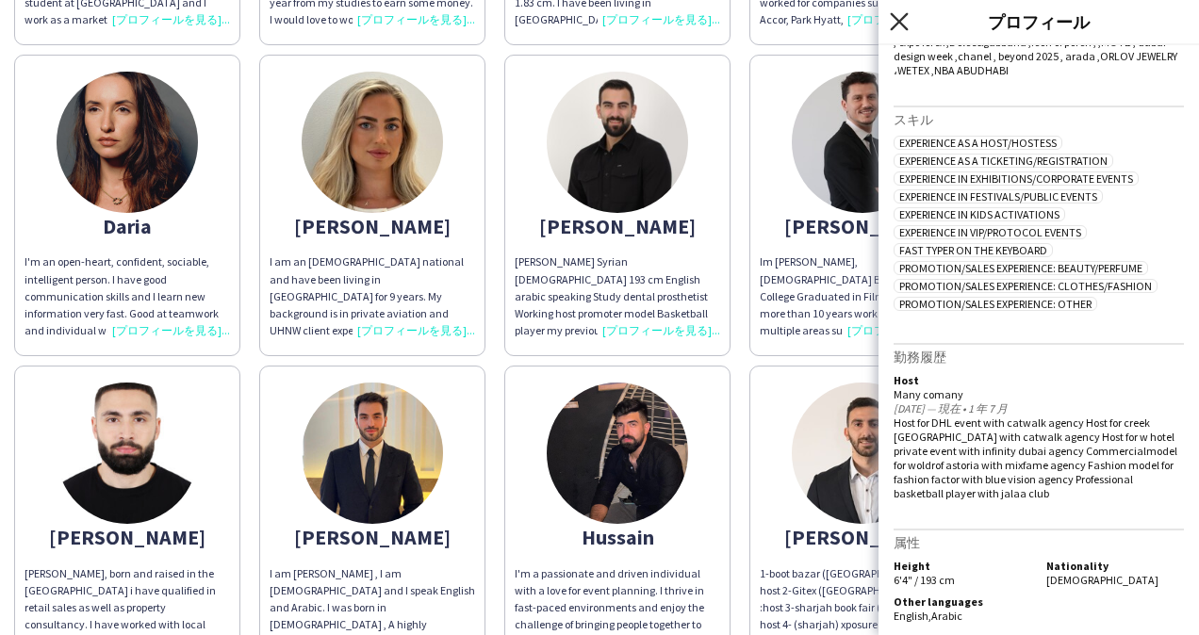
click at [898, 21] on icon at bounding box center [899, 21] width 18 height 18
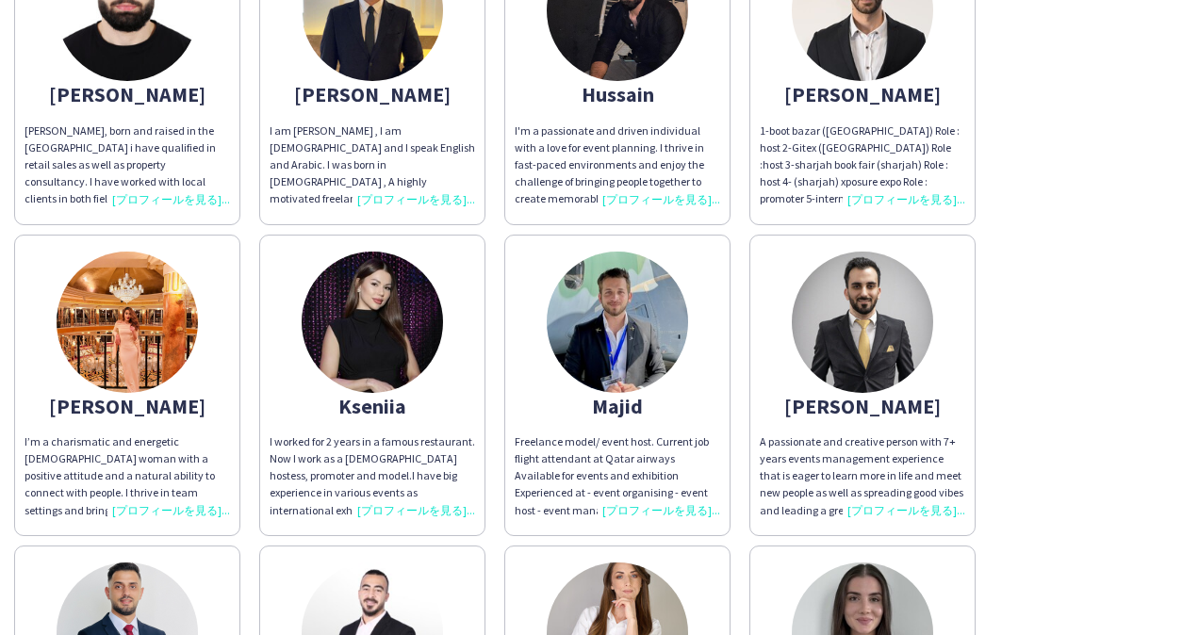
scroll to position [943, 0]
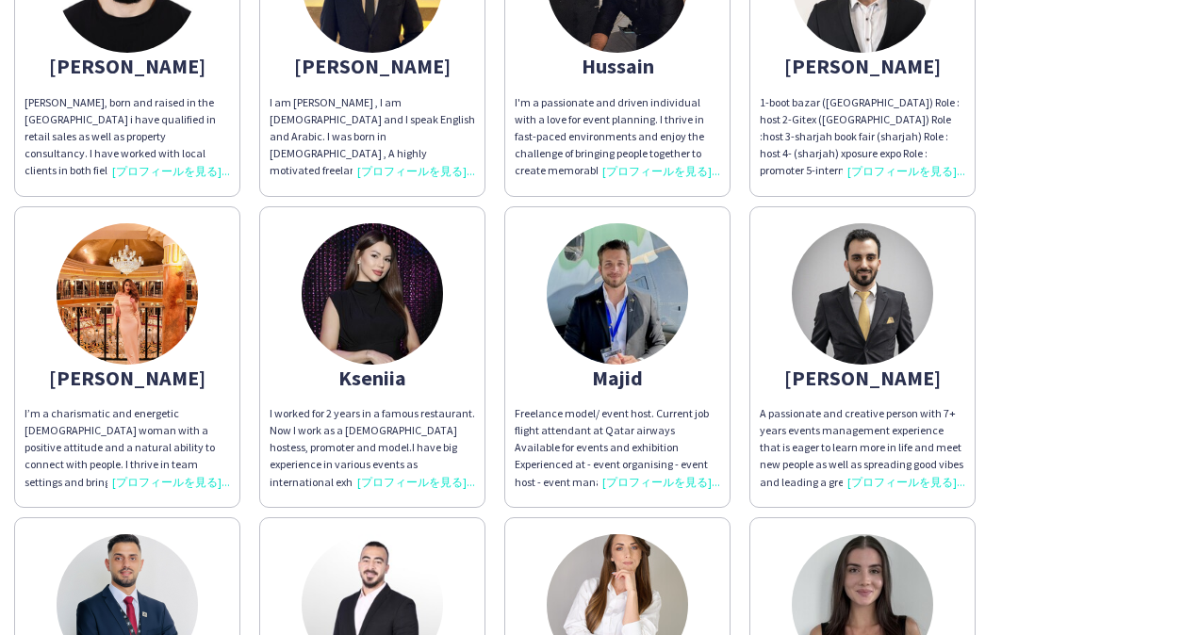
click at [156, 318] on img at bounding box center [127, 293] width 141 height 141
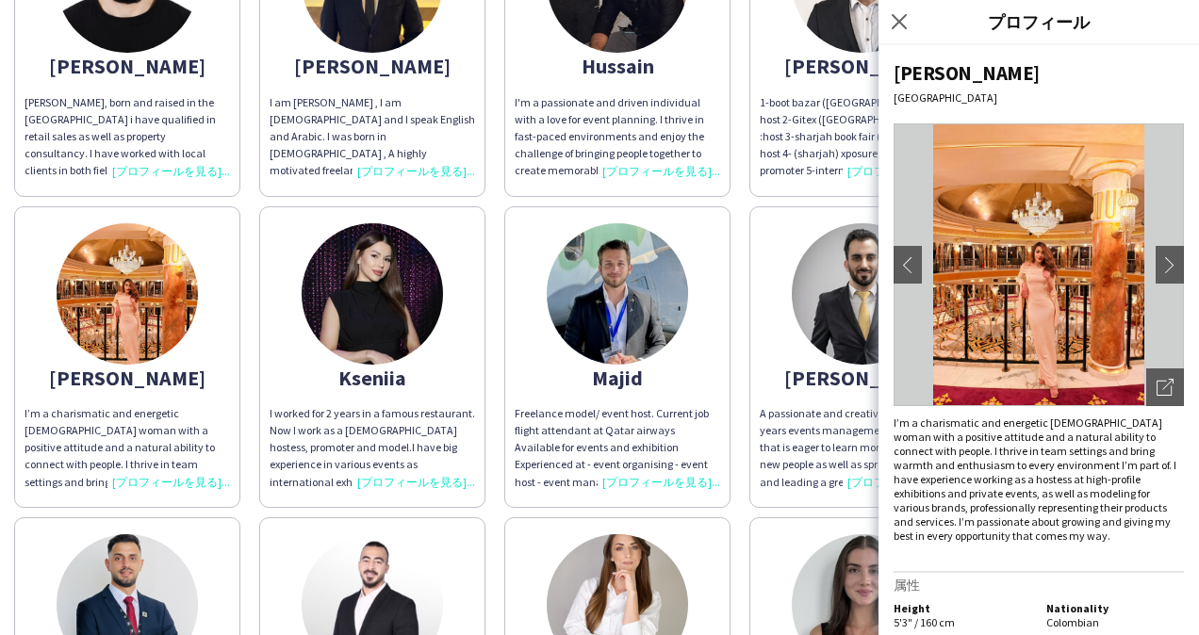
scroll to position [49, 0]
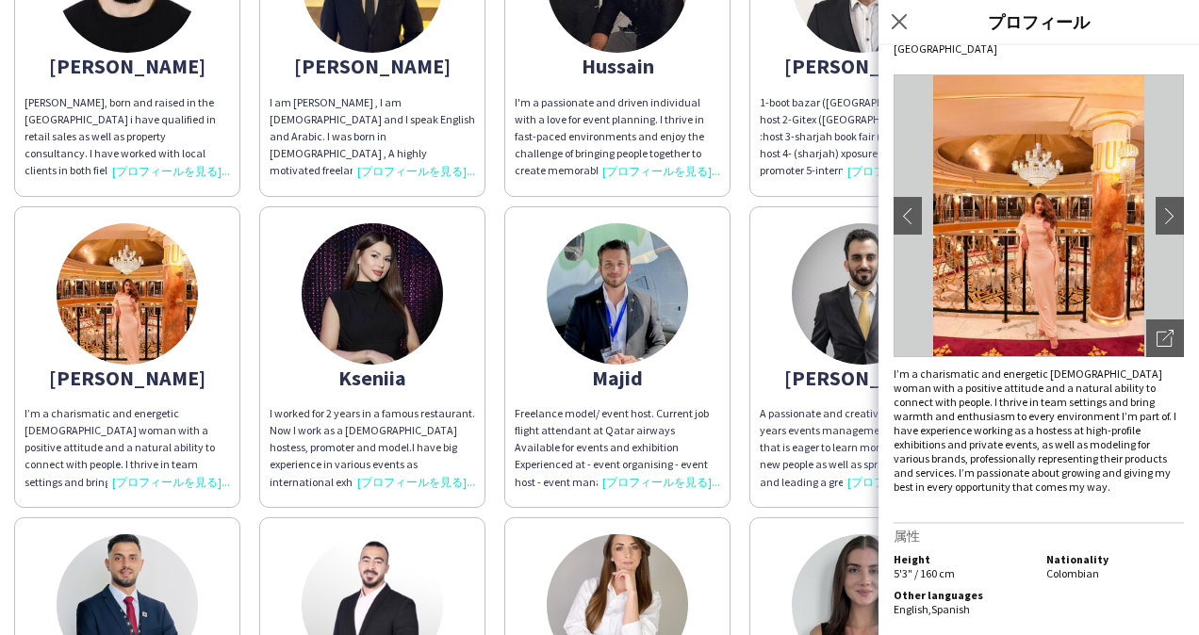
click at [411, 332] on img at bounding box center [372, 293] width 141 height 141
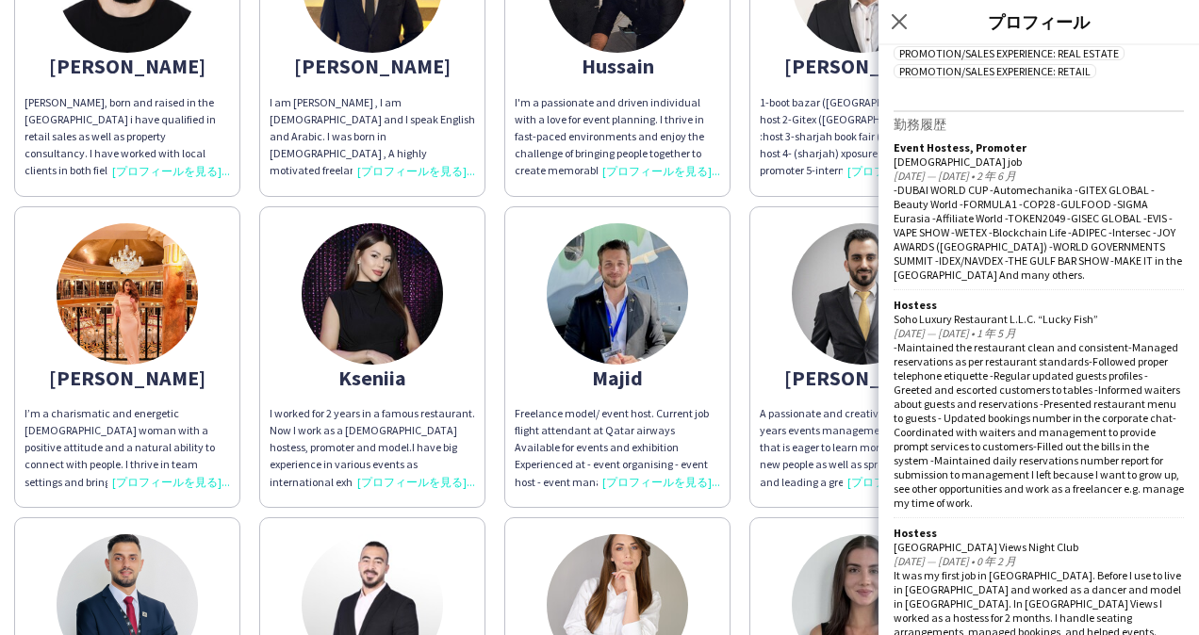
scroll to position [989, 0]
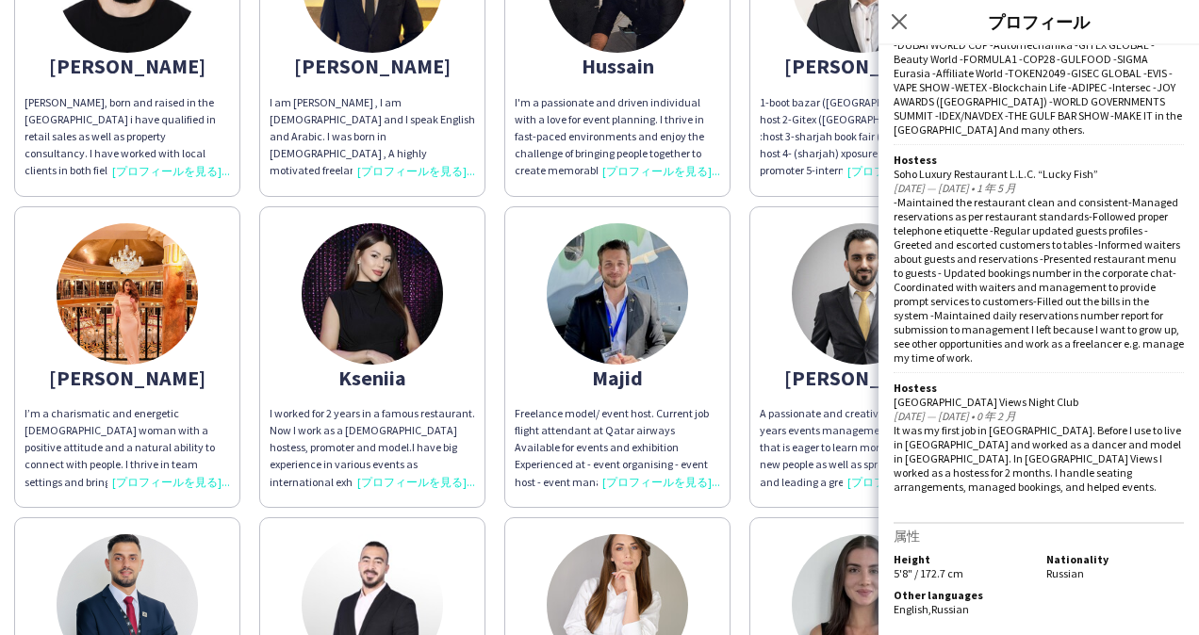
click at [736, 424] on div "[PERSON_NAME] My name is [PERSON_NAME] , I’m [DEMOGRAPHIC_DATA] and I live in […" at bounding box center [599, 353] width 1171 height 2180
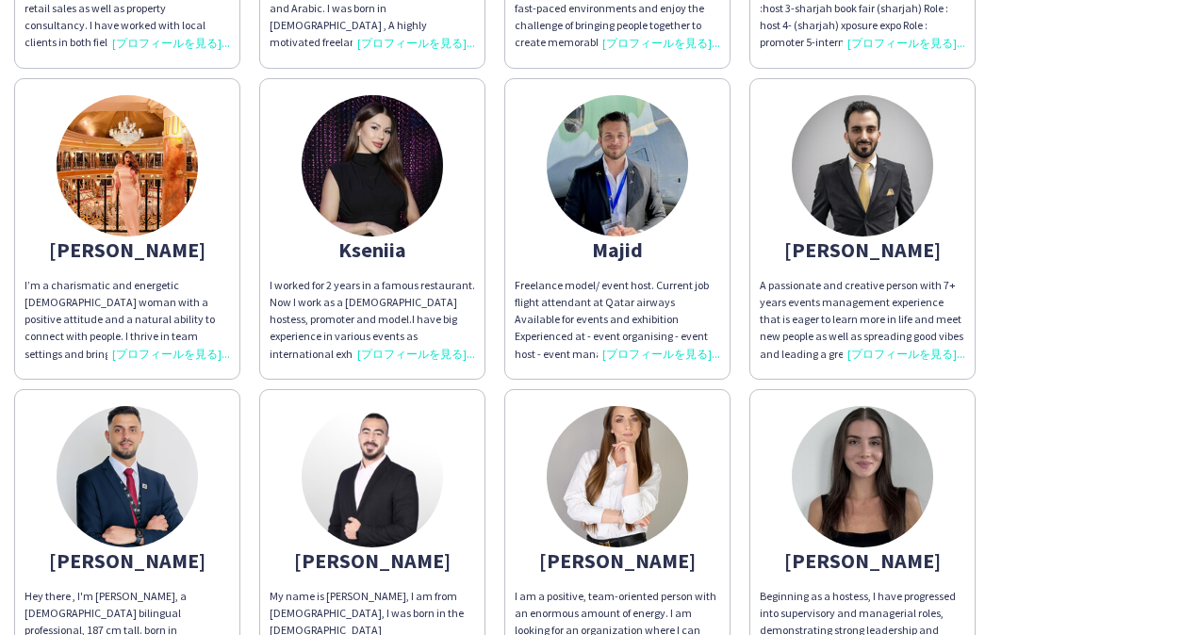
scroll to position [1131, 0]
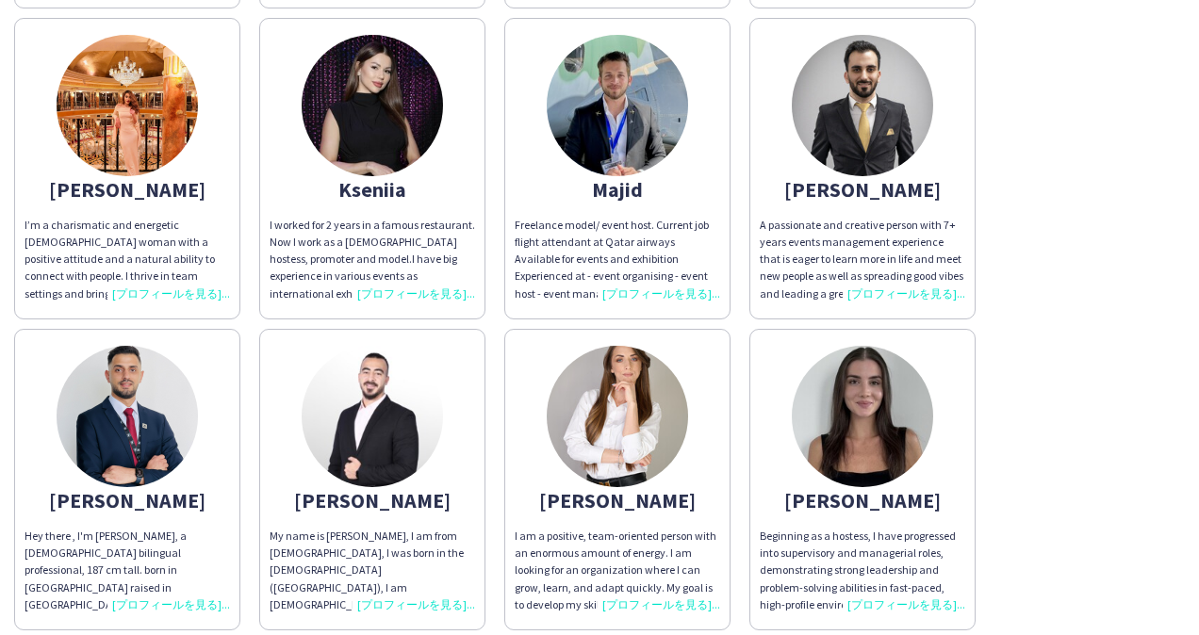
click at [886, 419] on img at bounding box center [862, 416] width 141 height 141
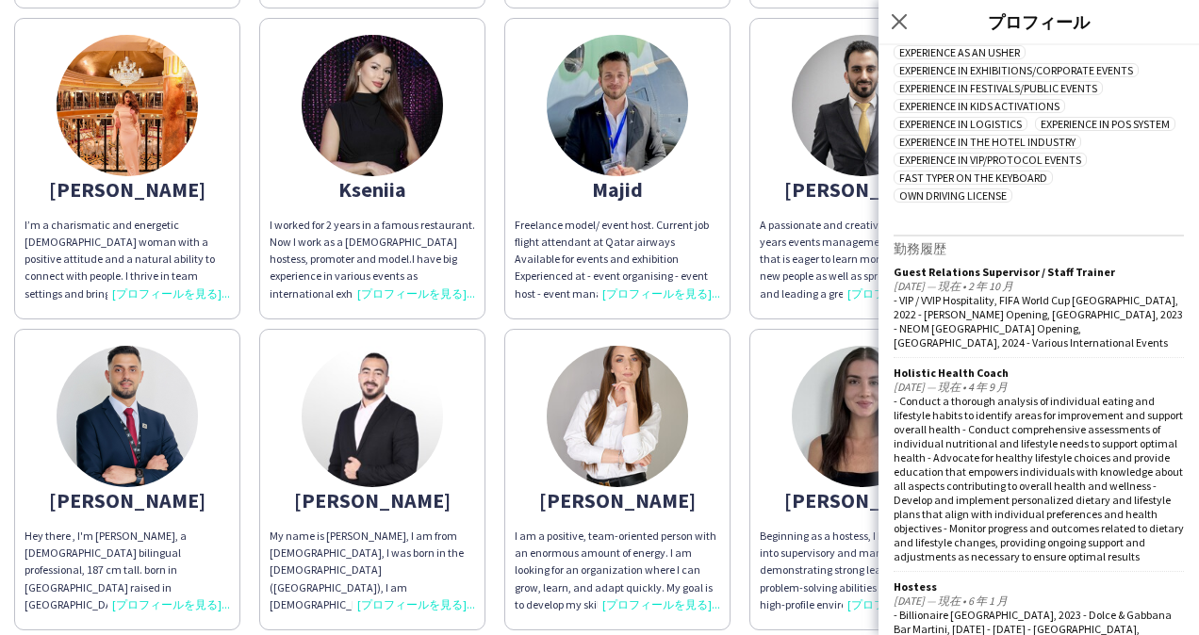
scroll to position [1154, 0]
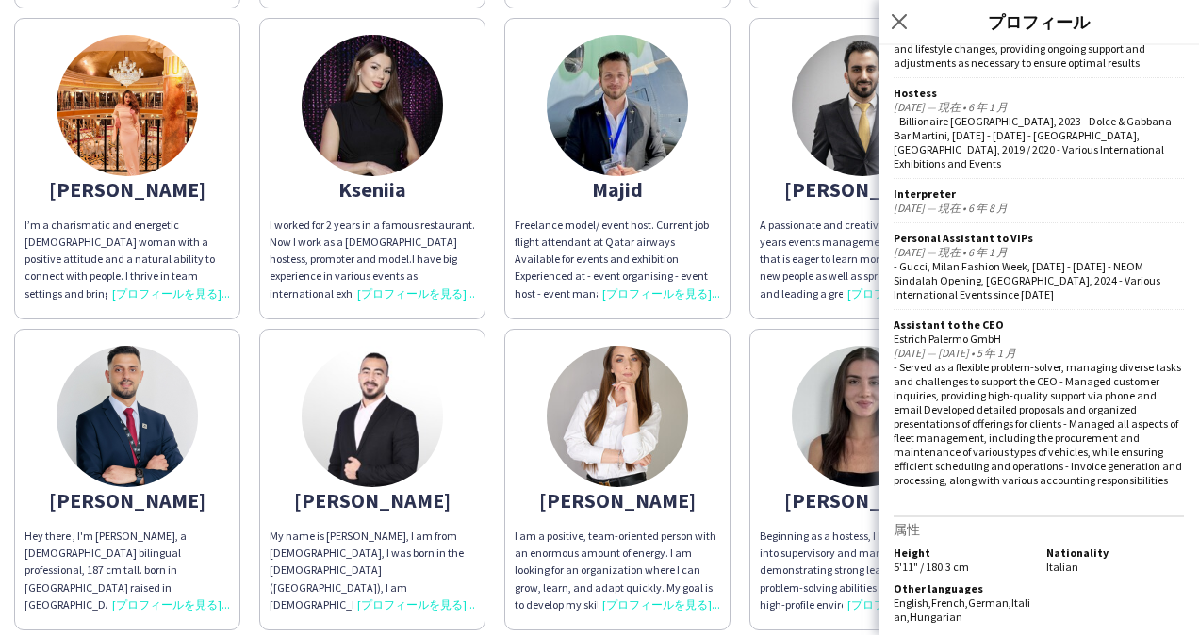
click at [625, 421] on img at bounding box center [617, 416] width 141 height 141
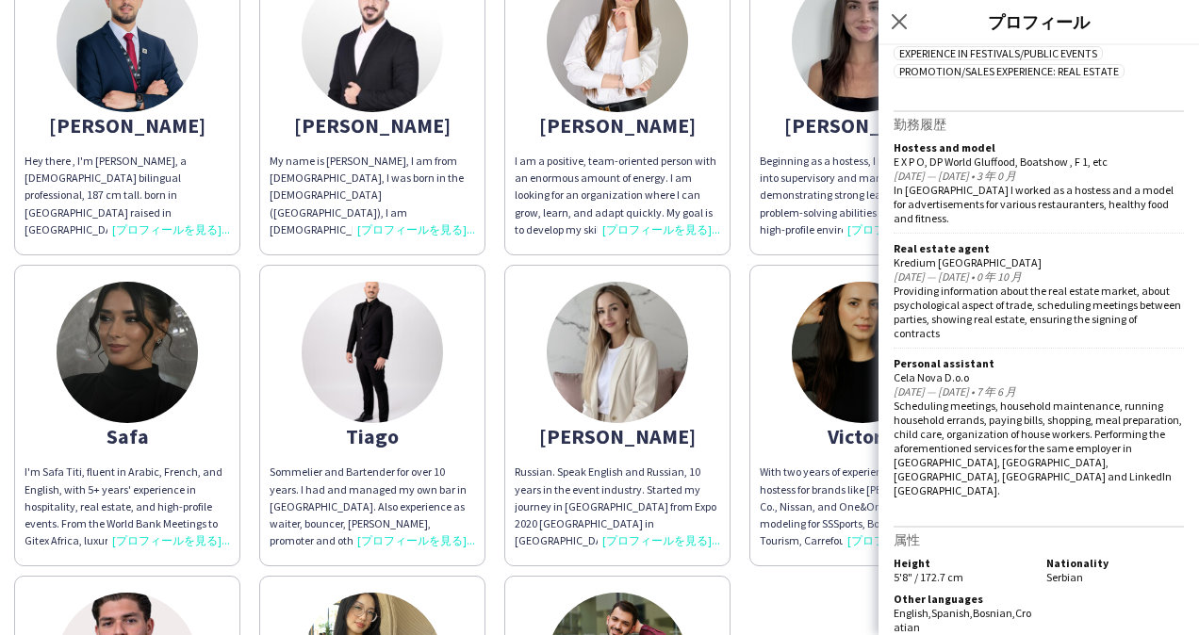
scroll to position [1508, 0]
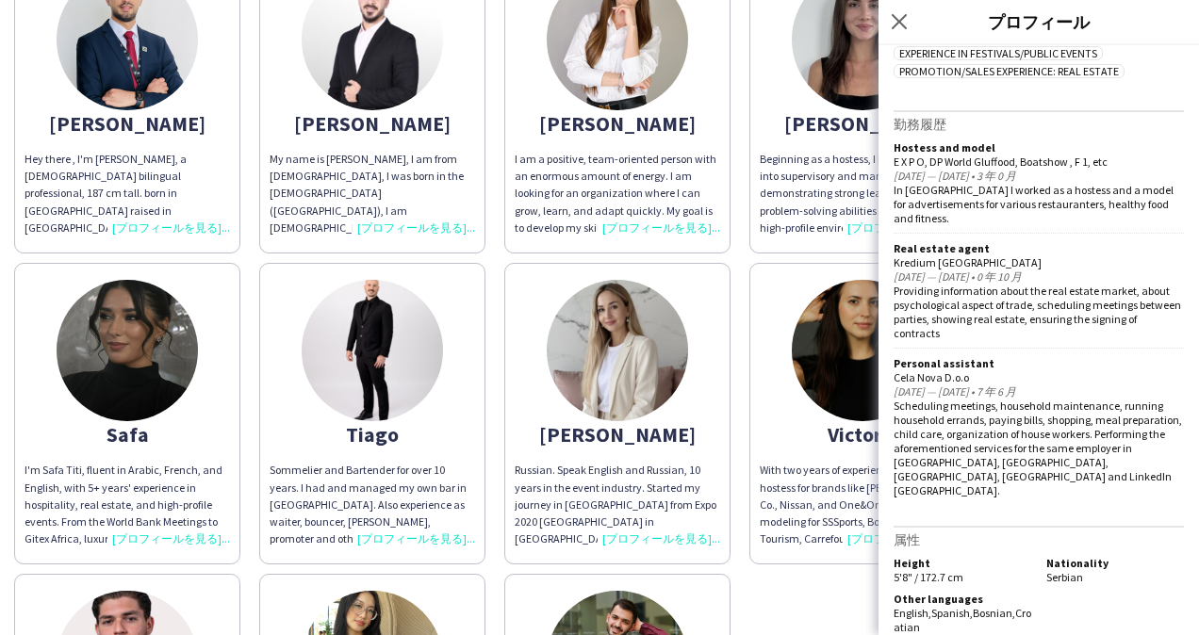
click at [613, 379] on img at bounding box center [617, 350] width 141 height 141
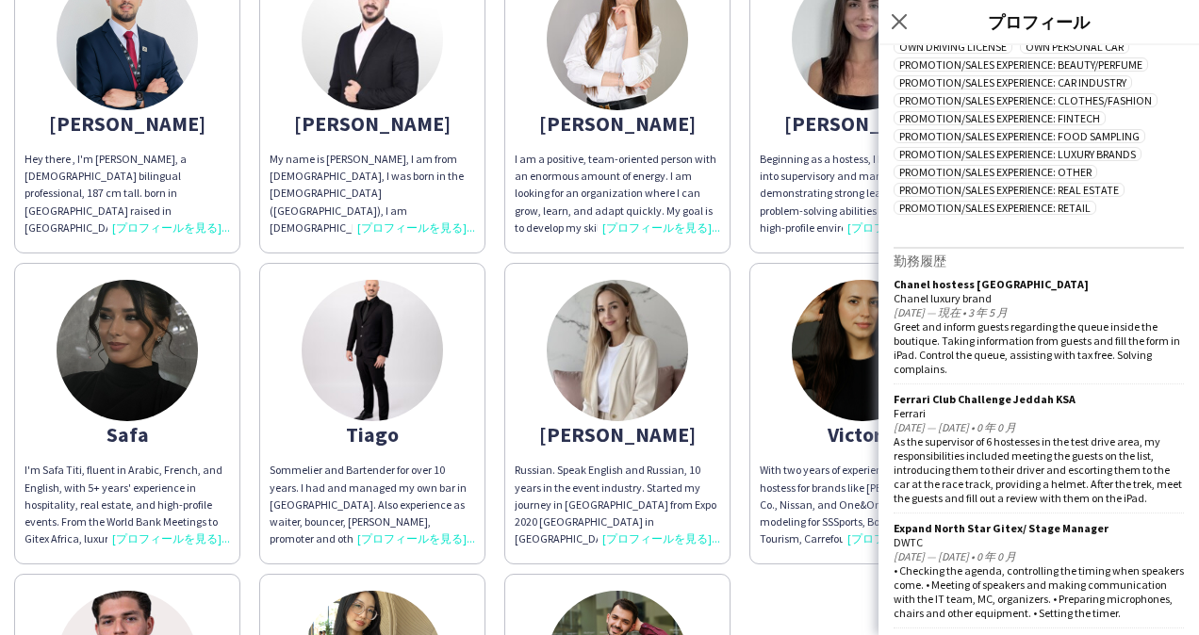
scroll to position [1444, 0]
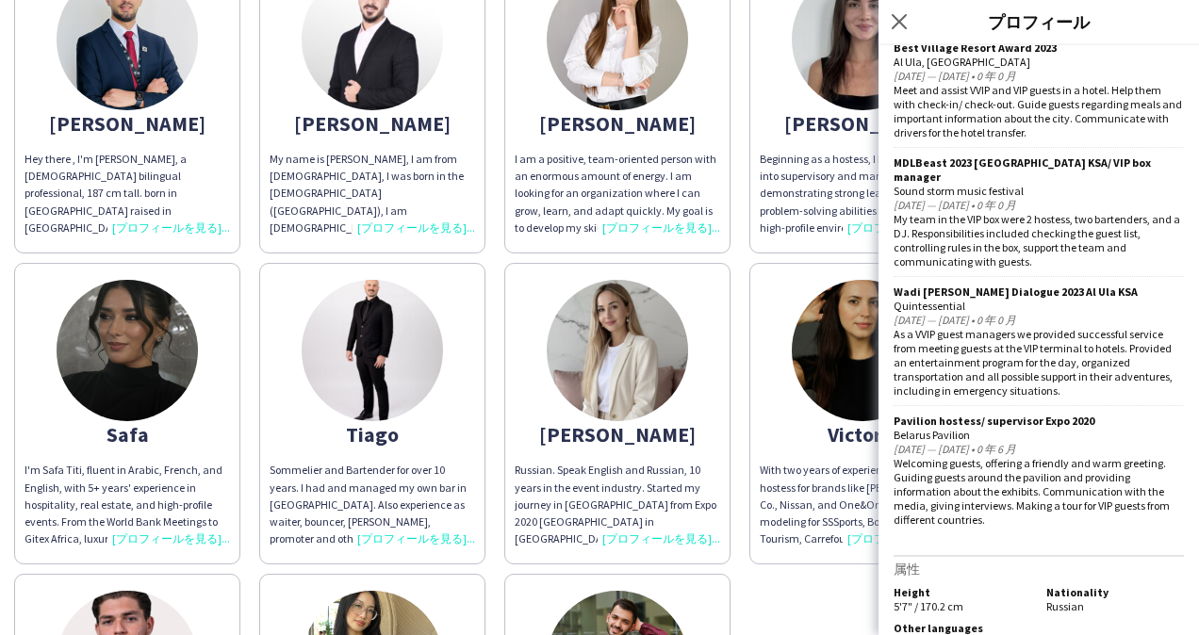
click at [837, 396] on img at bounding box center [862, 350] width 141 height 141
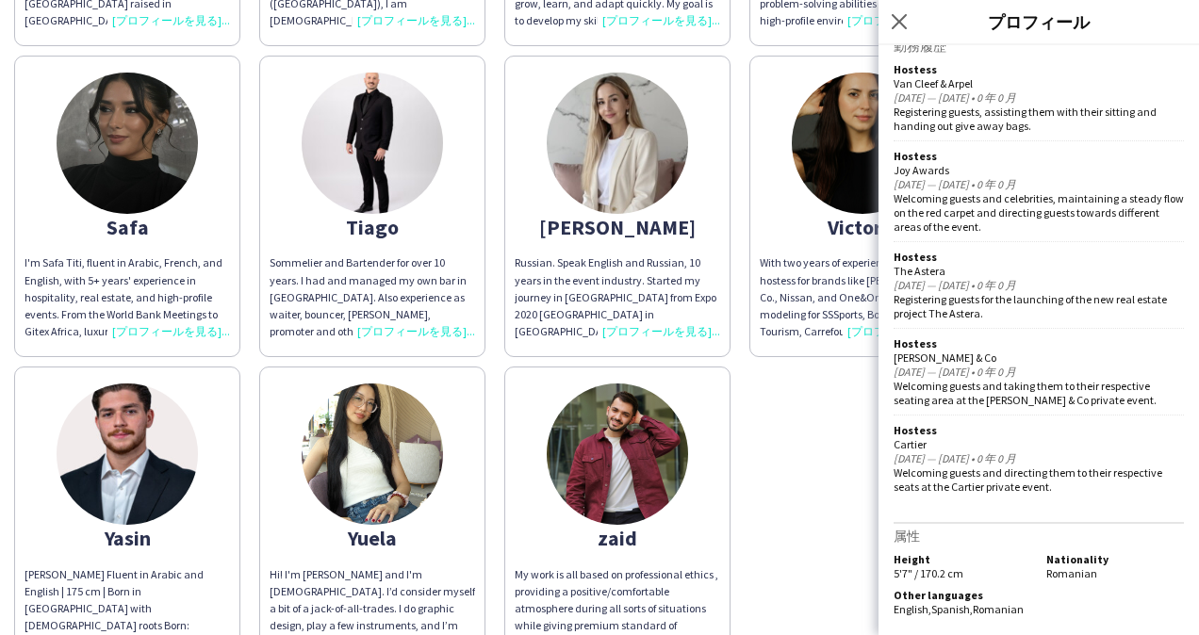
scroll to position [1829, 0]
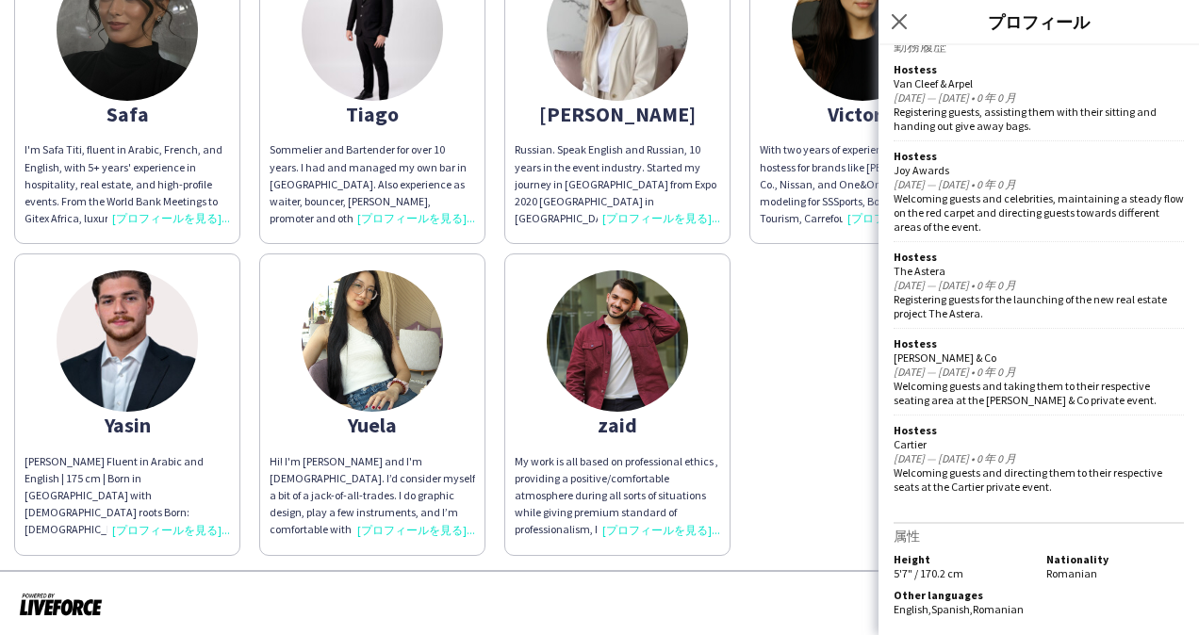
click at [387, 381] on img at bounding box center [372, 341] width 141 height 141
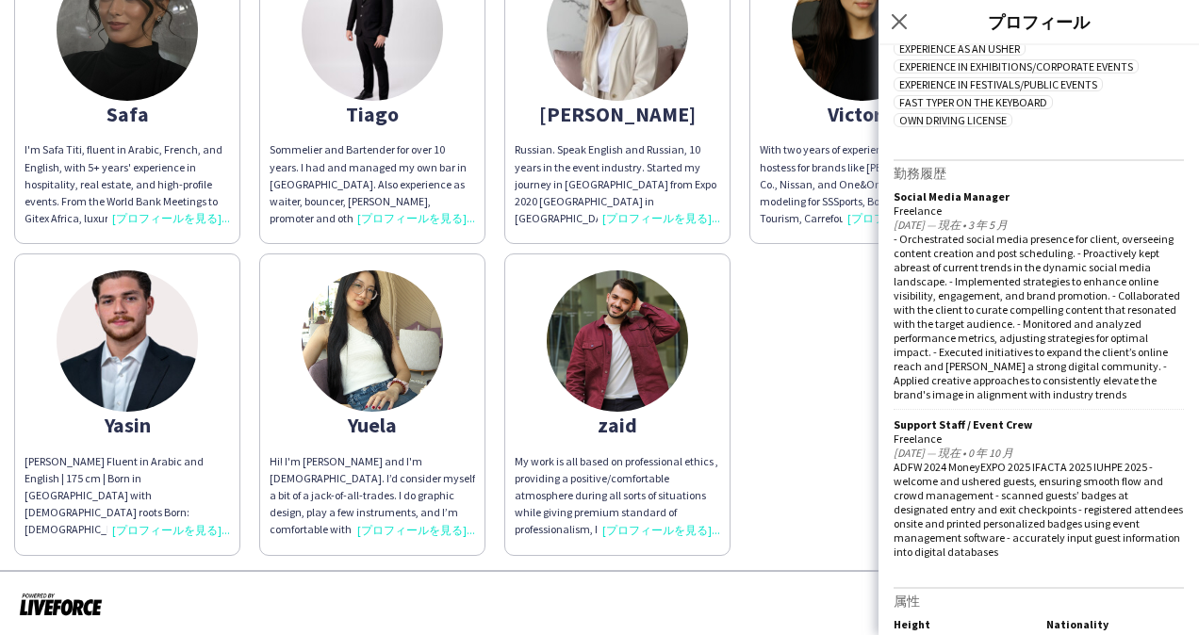
scroll to position [624, 0]
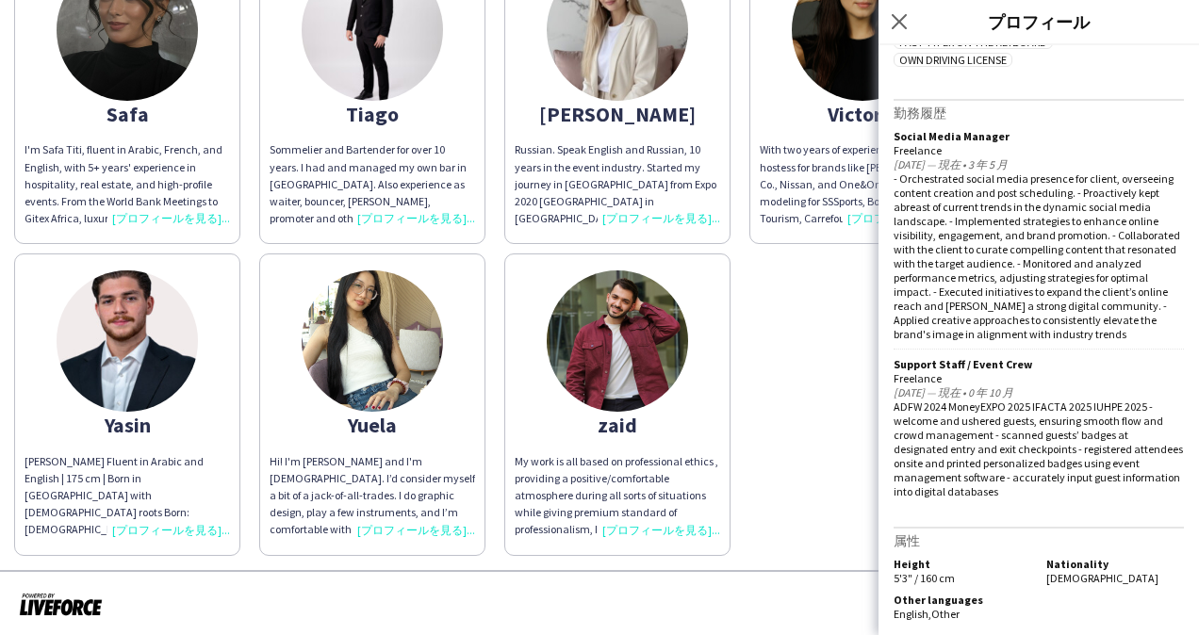
click at [790, 584] on div at bounding box center [599, 605] width 1199 height 70
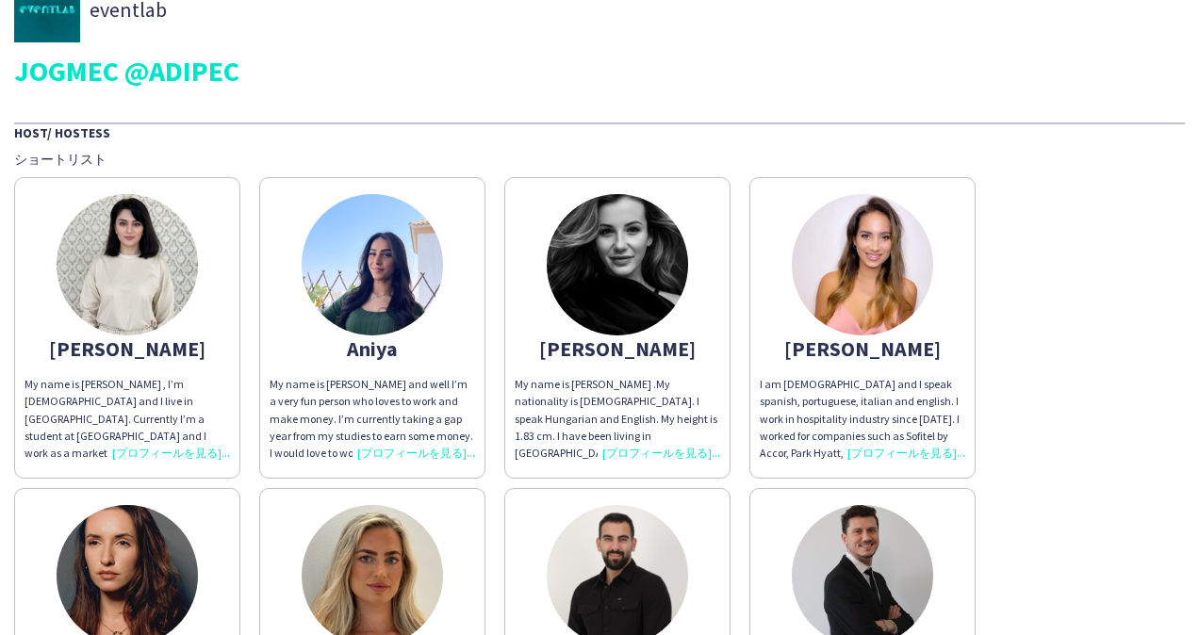
scroll to position [0, 0]
